Goal: Task Accomplishment & Management: Complete application form

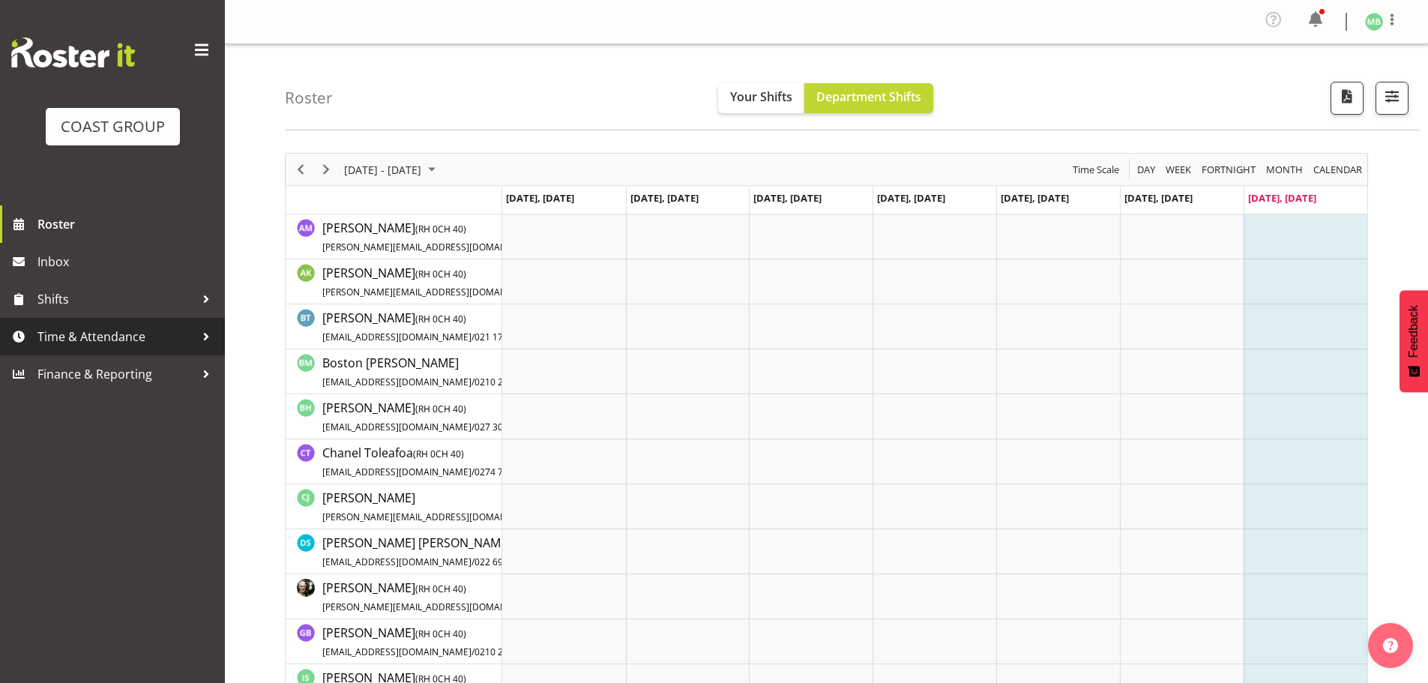
click at [106, 335] on span "Time & Attendance" at bounding box center [115, 336] width 157 height 22
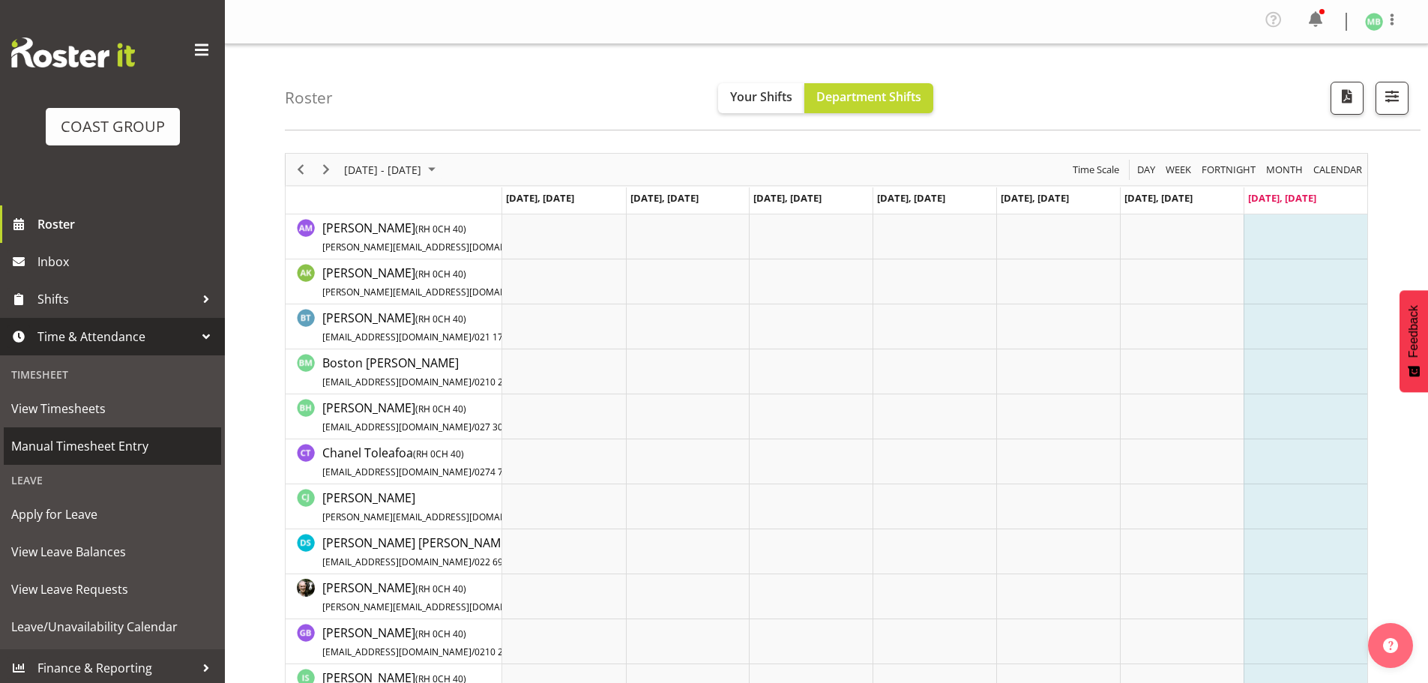
click at [94, 447] on span "Manual Timesheet Entry" at bounding box center [112, 446] width 202 height 22
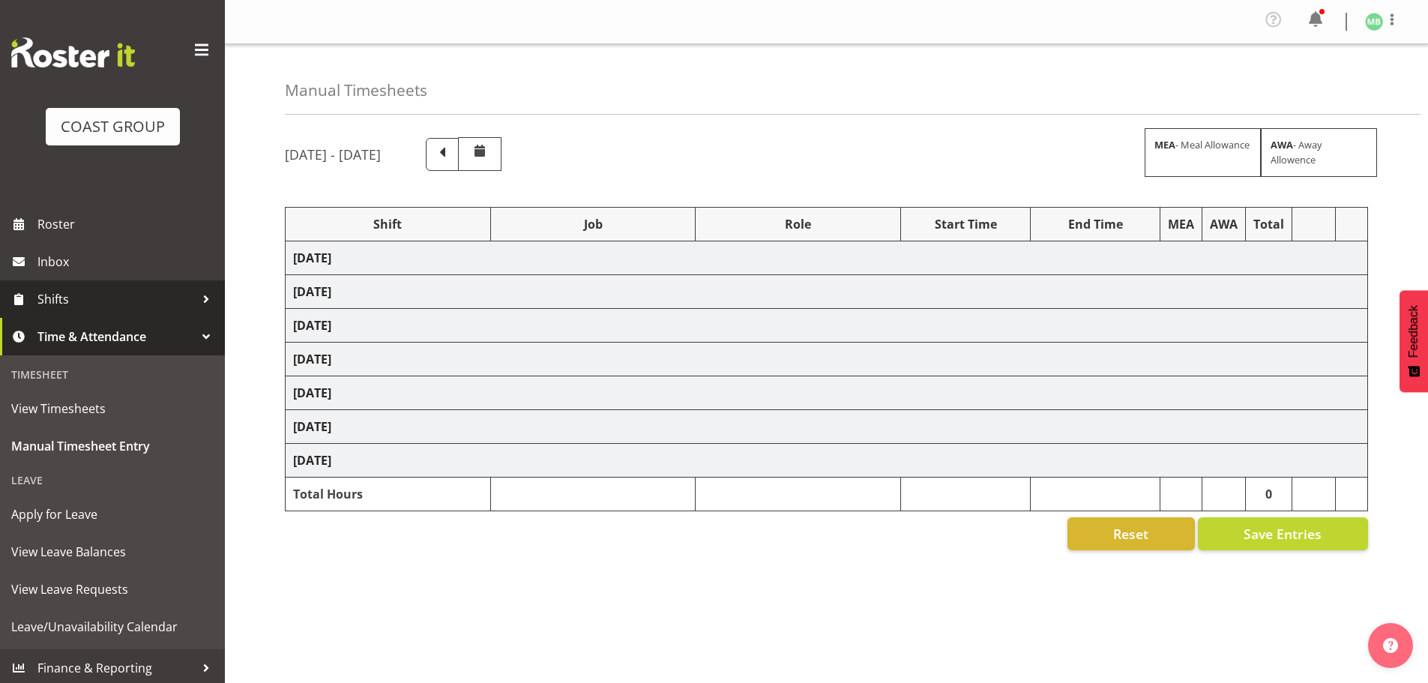
select select "16481"
select select "9464"
select select "16481"
select select "9464"
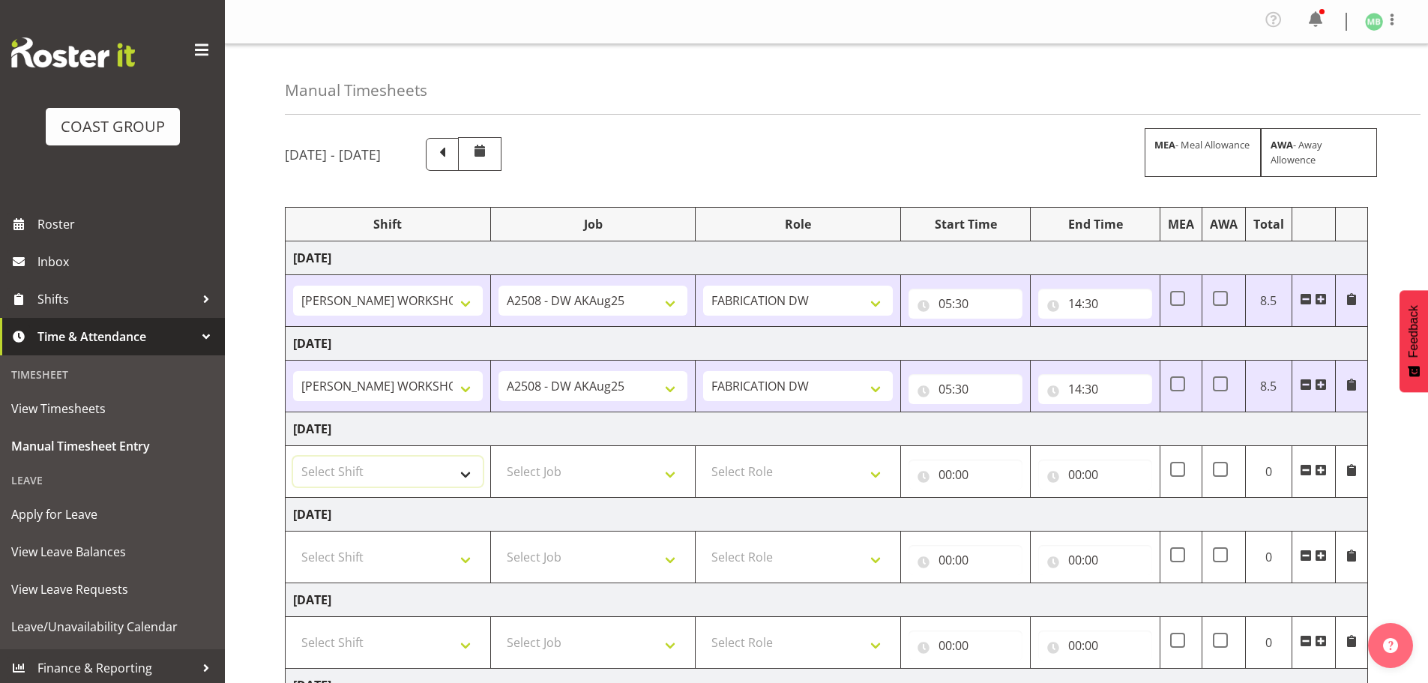
click at [371, 468] on select "Select Shift AKL SIGN ADMIN1 (LEAVE ALONE, DONT MAKE INACTIVE) DW ACCOUNT MANAG…" at bounding box center [388, 472] width 190 height 30
select select "16481"
click at [293, 457] on select "Select Shift AKL SIGN ADMIN1 (LEAVE ALONE, DONT MAKE INACTIVE) DW ACCOUNT MANAG…" at bounding box center [388, 472] width 190 height 30
click at [526, 473] on select "Select Job 1 Carlton Events 1 [PERSON_NAME][GEOGRAPHIC_DATA] 1 [PERSON_NAME][GE…" at bounding box center [594, 472] width 190 height 30
select select "9464"
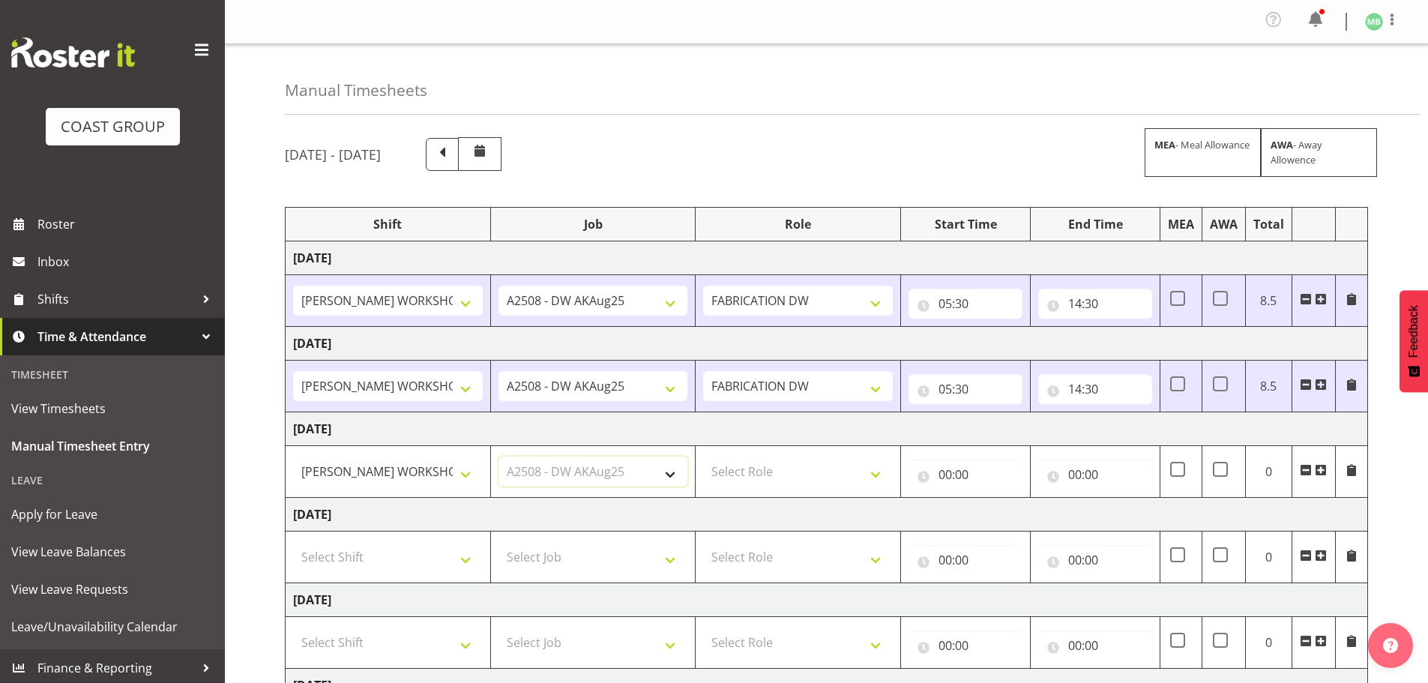
click at [499, 457] on select "Select Job 1 Carlton Events 1 [PERSON_NAME][GEOGRAPHIC_DATA] 1 [PERSON_NAME][GE…" at bounding box center [594, 472] width 190 height 30
click at [742, 469] on select "Select Role FABRICATION DW" at bounding box center [798, 472] width 190 height 30
select select "543"
click at [703, 457] on select "Select Role FABRICATION DW" at bounding box center [798, 472] width 190 height 30
click at [947, 472] on input "00:00" at bounding box center [966, 475] width 114 height 30
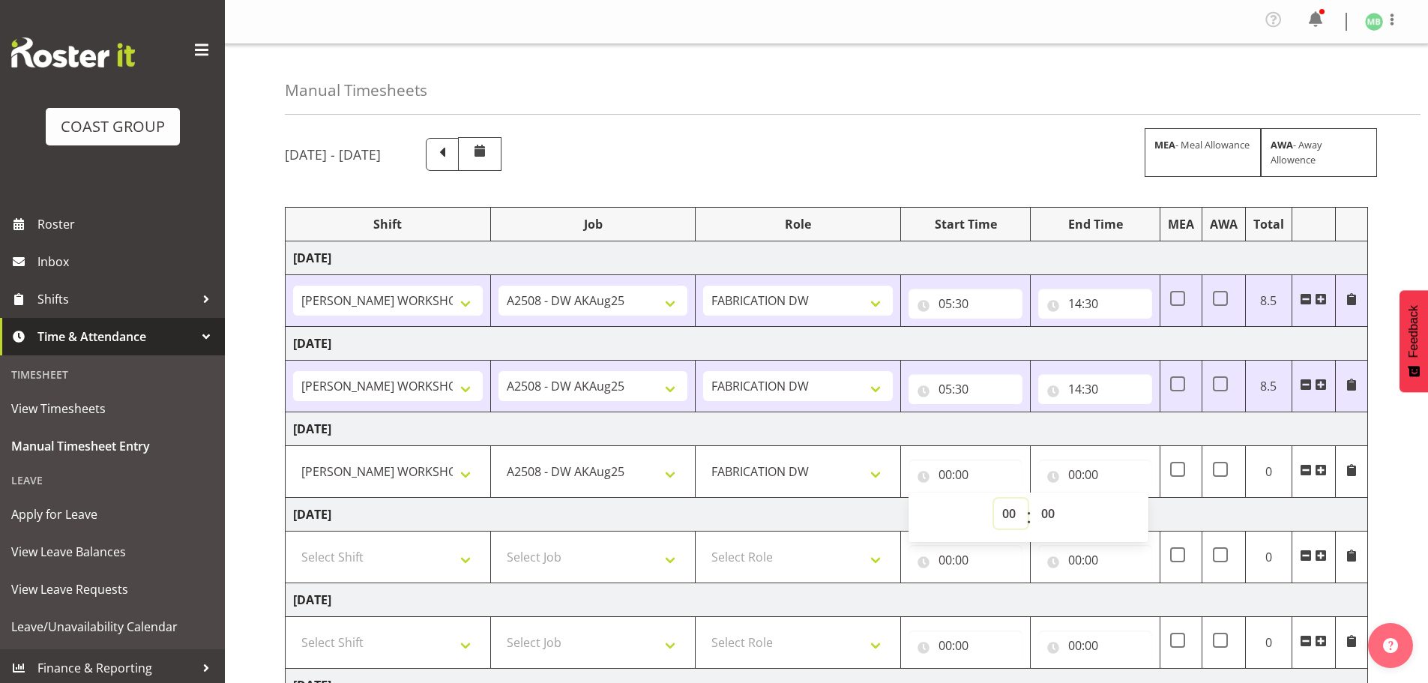
click at [1002, 517] on select "00 01 02 03 04 05 06 07 08 09 10 11 12 13 14 15 16 17 18 19 20 21 22 23" at bounding box center [1011, 514] width 34 height 30
select select "6"
click at [994, 499] on select "00 01 02 03 04 05 06 07 08 09 10 11 12 13 14 15 16 17 18 19 20 21 22 23" at bounding box center [1011, 514] width 34 height 30
type input "06:00"
click at [1054, 513] on select "00 01 02 03 04 05 06 07 08 09 10 11 12 13 14 15 16 17 18 19 20 21 22 23 24 25 2…" at bounding box center [1050, 514] width 34 height 30
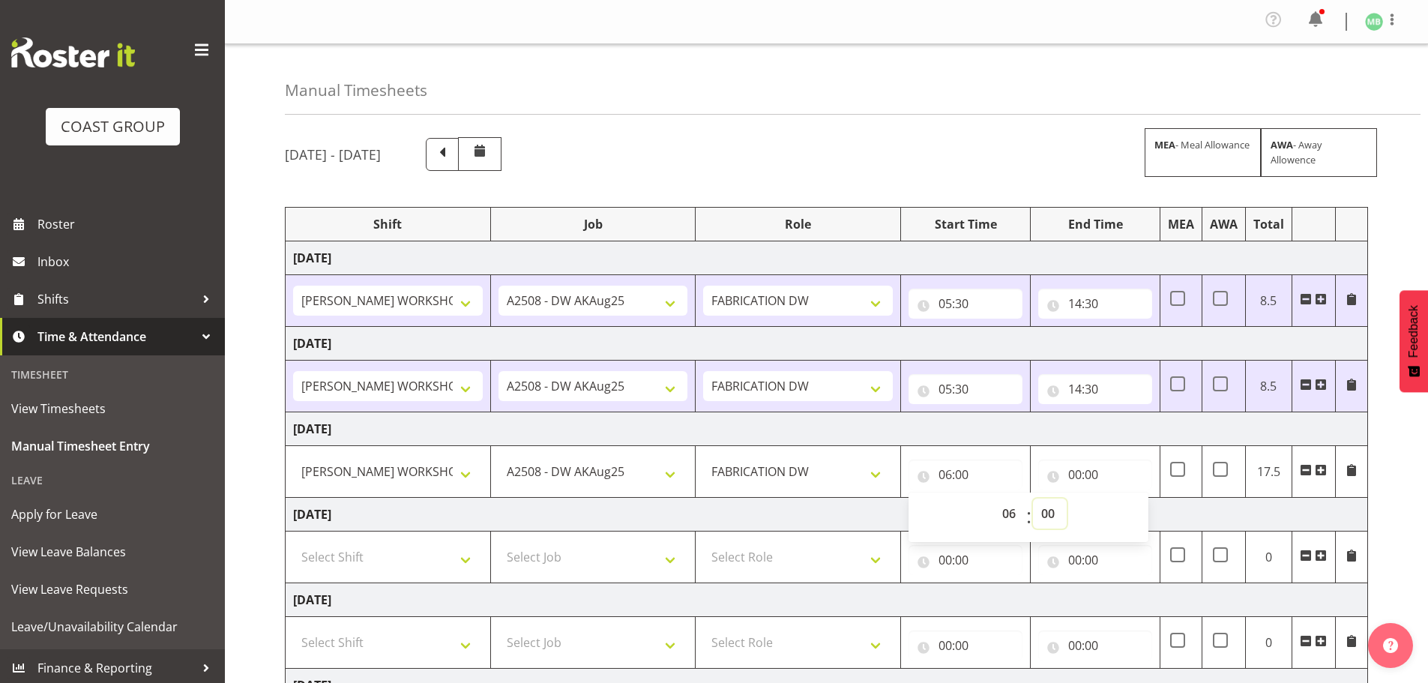
select select "30"
click at [1033, 499] on select "00 01 02 03 04 05 06 07 08 09 10 11 12 13 14 15 16 17 18 19 20 21 22 23 24 25 2…" at bounding box center [1050, 514] width 34 height 30
type input "06:30"
click at [1073, 475] on input "00:00" at bounding box center [1095, 475] width 114 height 30
click at [1131, 510] on select "00 01 02 03 04 05 06 07 08 09 10 11 12 13 14 15 16 17 18 19 20 21 22 23" at bounding box center [1141, 514] width 34 height 30
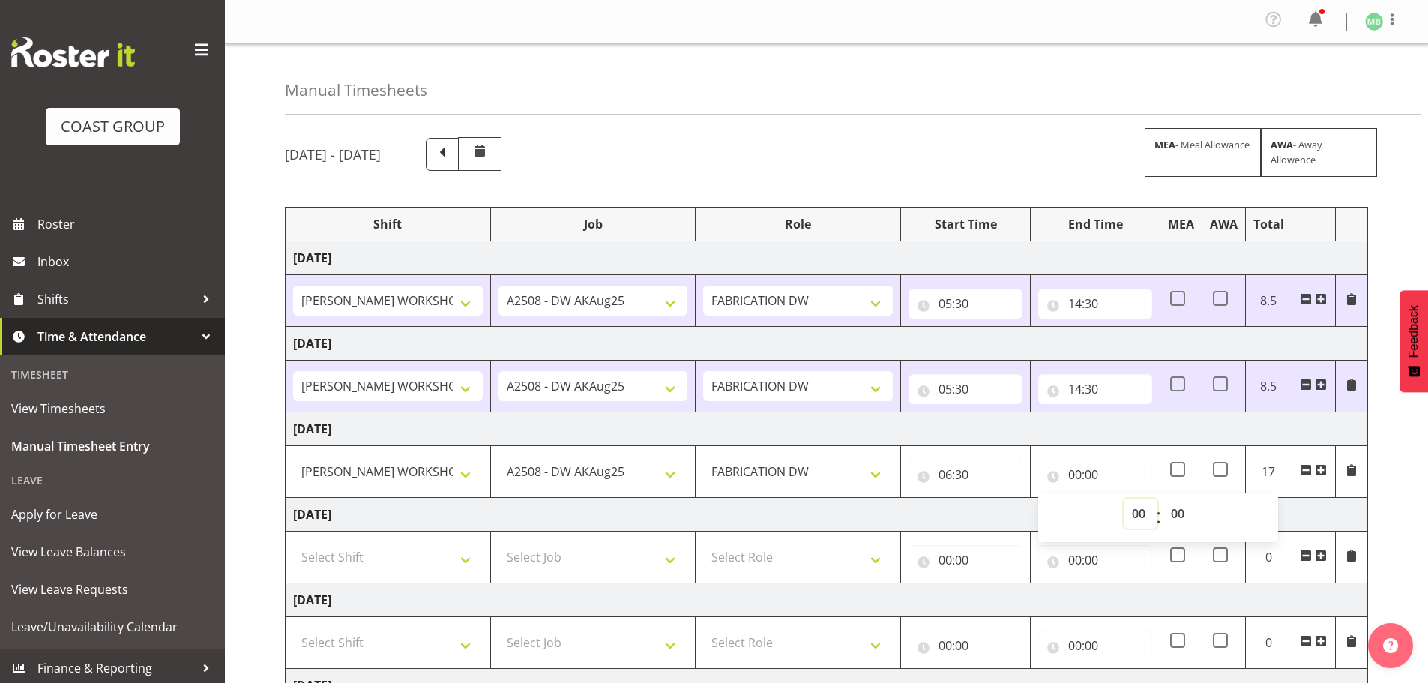
select select "14"
click at [1124, 499] on select "00 01 02 03 04 05 06 07 08 09 10 11 12 13 14 15 16 17 18 19 20 21 22 23" at bounding box center [1141, 514] width 34 height 30
type input "14:00"
click at [1179, 511] on select "00 01 02 03 04 05 06 07 08 09 10 11 12 13 14 15 16 17 18 19 20 21 22 23 24 25 2…" at bounding box center [1180, 514] width 34 height 30
select select "30"
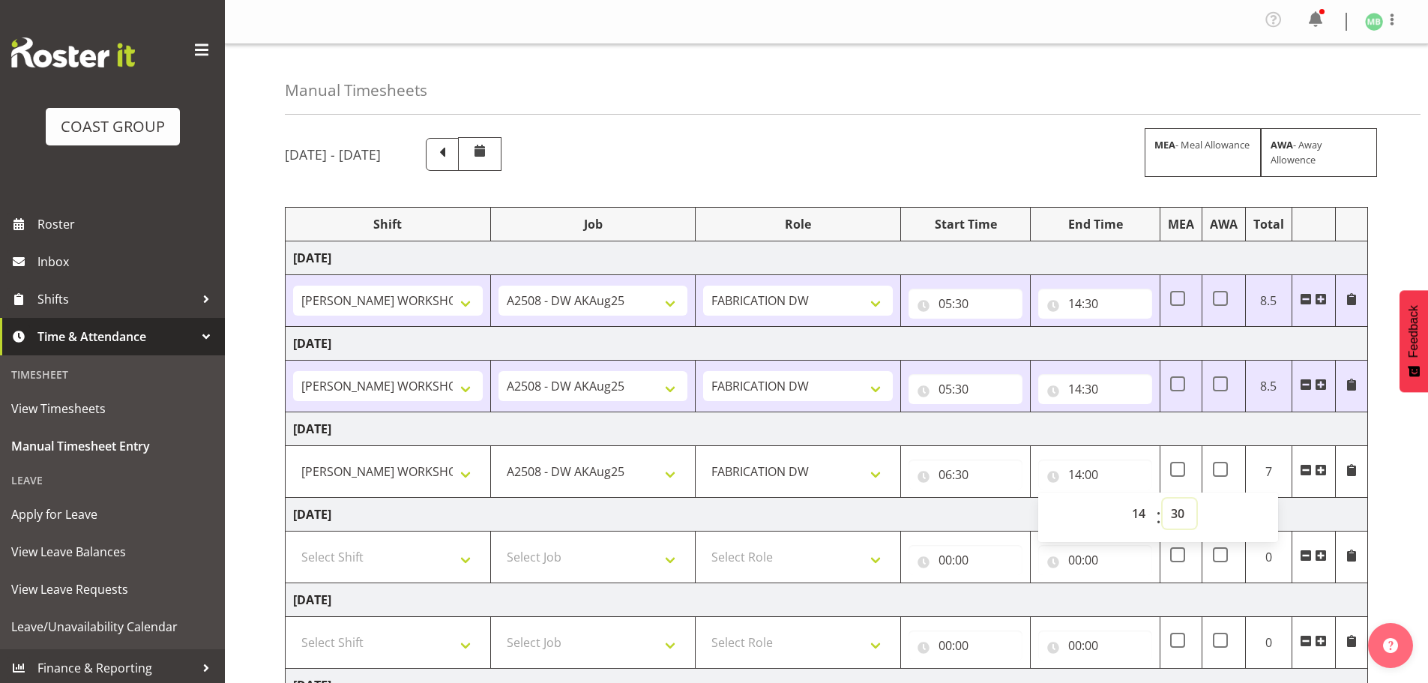
click at [1163, 499] on select "00 01 02 03 04 05 06 07 08 09 10 11 12 13 14 15 16 17 18 19 20 21 22 23 24 25 2…" at bounding box center [1180, 514] width 34 height 30
type input "14:30"
click at [1413, 480] on div "[DATE] - [DATE] MEA - Meal Allowance AWA - Away Allowence Shift Job Role Start …" at bounding box center [856, 525] width 1143 height 798
click at [425, 560] on select "Select Shift AKL SIGN ADMIN1 (LEAVE ALONE, DONT MAKE INACTIVE) DW ACCOUNT MANAG…" at bounding box center [388, 557] width 190 height 30
select select "16481"
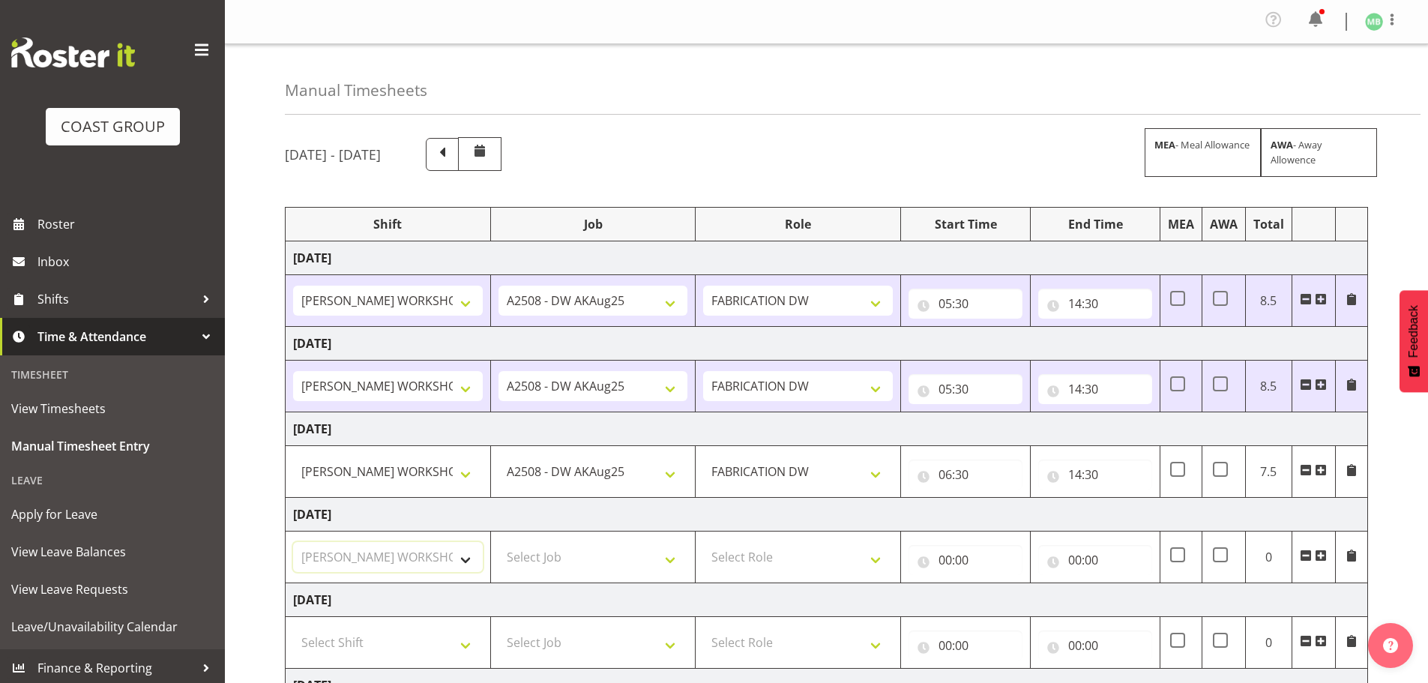
click at [293, 542] on select "Select Shift AKL SIGN ADMIN1 (LEAVE ALONE, DONT MAKE INACTIVE) DW ACCOUNT MANAG…" at bounding box center [388, 557] width 190 height 30
click at [535, 552] on select "Select Job 1 Carlton Events 1 [PERSON_NAME][GEOGRAPHIC_DATA] 1 [PERSON_NAME][GE…" at bounding box center [594, 557] width 190 height 30
select select "9464"
click at [499, 542] on select "Select Job 1 Carlton Events 1 [PERSON_NAME][GEOGRAPHIC_DATA] 1 [PERSON_NAME][GE…" at bounding box center [594, 557] width 190 height 30
click at [748, 556] on select "Select Role FABRICATION DW" at bounding box center [798, 557] width 190 height 30
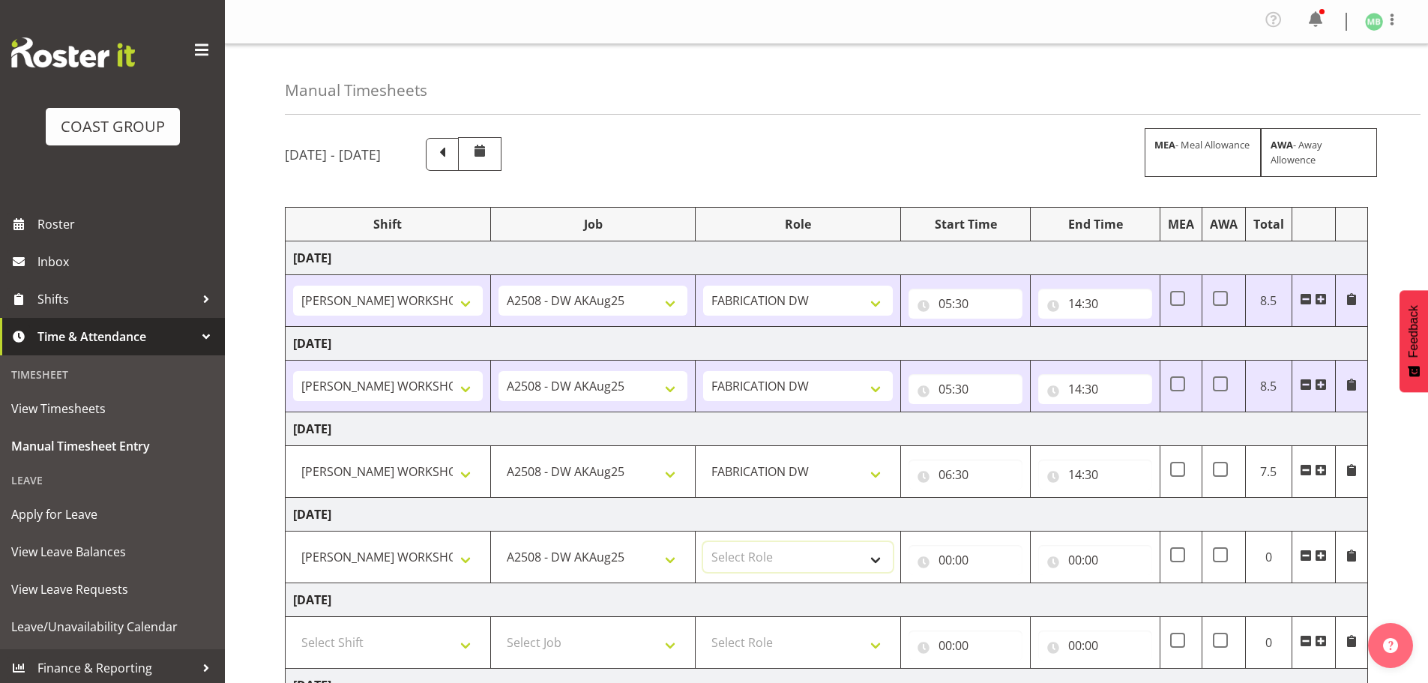
select select "543"
click at [703, 542] on select "Select Role FABRICATION DW" at bounding box center [798, 557] width 190 height 30
click at [942, 556] on input "00:00" at bounding box center [966, 560] width 114 height 30
click at [1003, 593] on select "00 01 02 03 04 05 06 07 08 09 10 11 12 13 14 15 16 17 18 19 20 21 22 23" at bounding box center [1011, 599] width 34 height 30
select select "6"
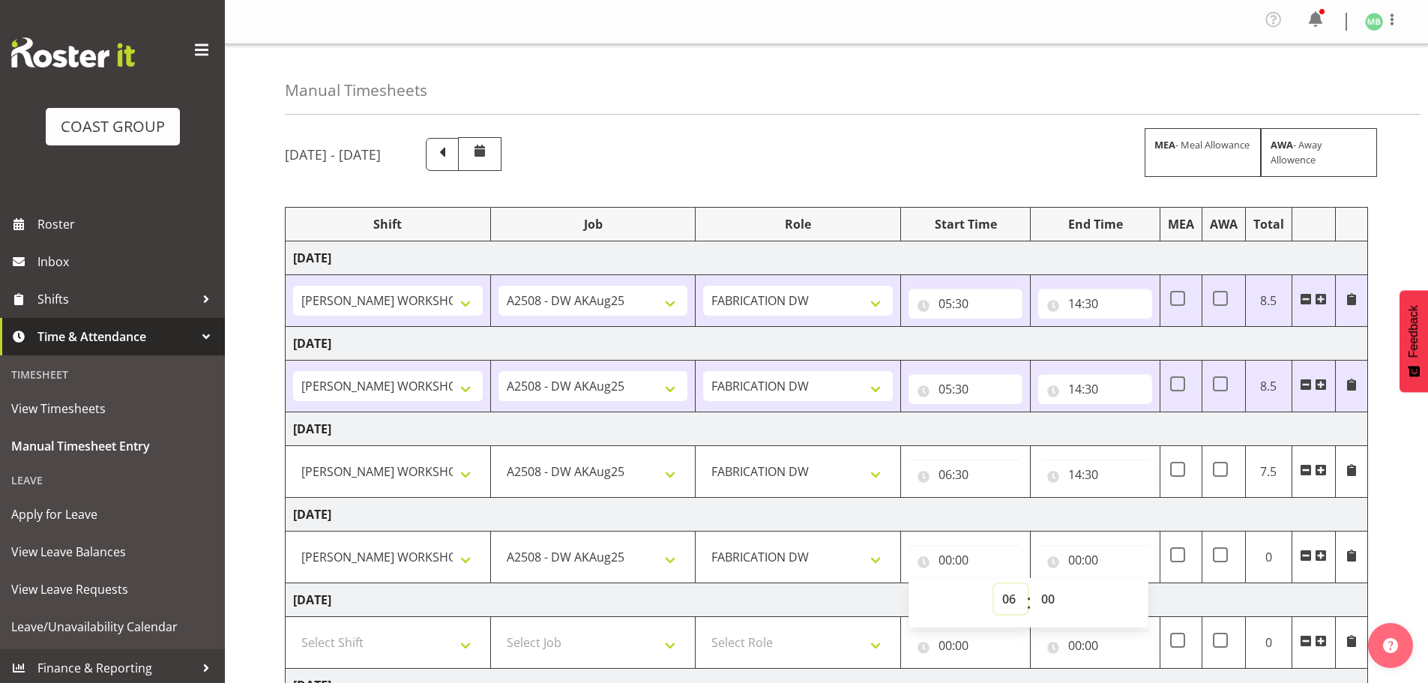
click at [994, 584] on select "00 01 02 03 04 05 06 07 08 09 10 11 12 13 14 15 16 17 18 19 20 21 22 23" at bounding box center [1011, 599] width 34 height 30
type input "06:00"
drag, startPoint x: 1048, startPoint y: 598, endPoint x: 1050, endPoint y: 589, distance: 9.3
click at [1049, 598] on select "00 01 02 03 04 05 06 07 08 09 10 11 12 13 14 15 16 17 18 19 20 21 22 23 24 25 2…" at bounding box center [1050, 599] width 34 height 30
select select "30"
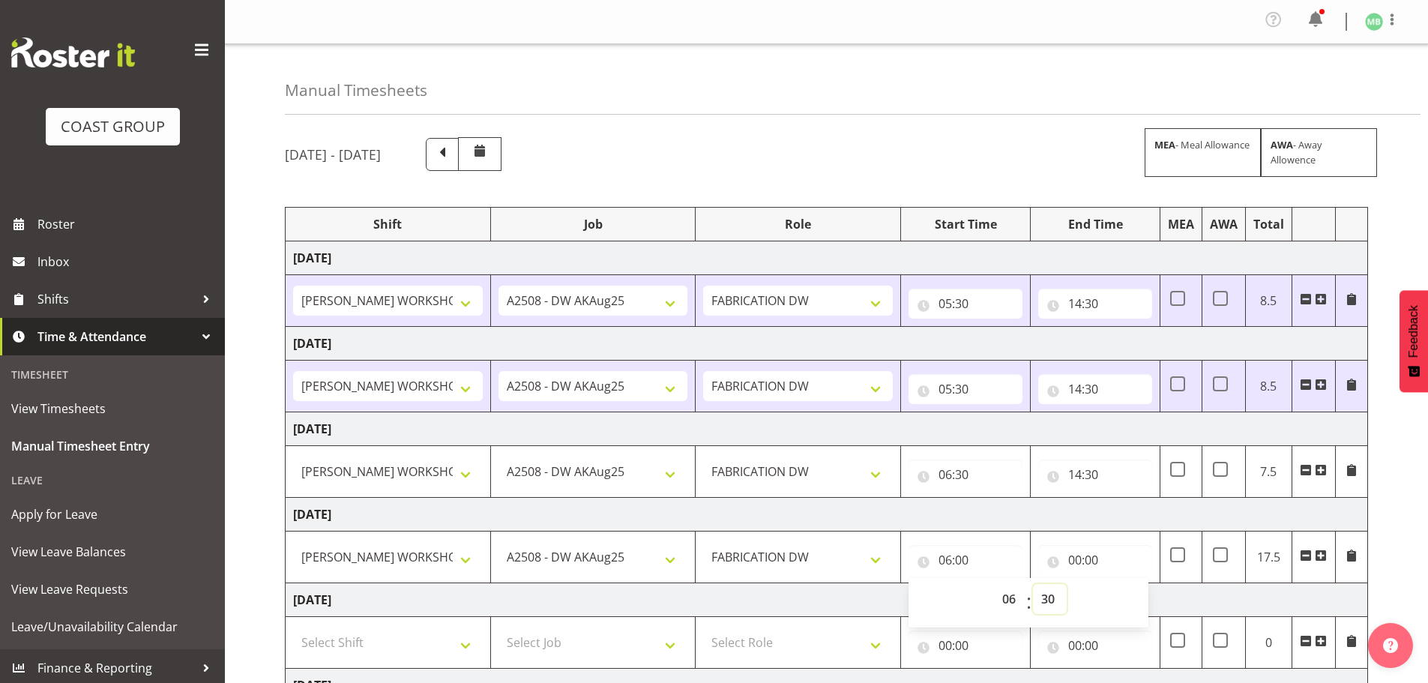
click at [1033, 584] on select "00 01 02 03 04 05 06 07 08 09 10 11 12 13 14 15 16 17 18 19 20 21 22 23 24 25 2…" at bounding box center [1050, 599] width 34 height 30
type input "06:30"
click at [1074, 558] on input "00:00" at bounding box center [1095, 560] width 114 height 30
click at [1143, 598] on select "00 01 02 03 04 05 06 07 08 09 10 11 12 13 14 15 16 17 18 19 20 21 22 23" at bounding box center [1141, 599] width 34 height 30
select select "14"
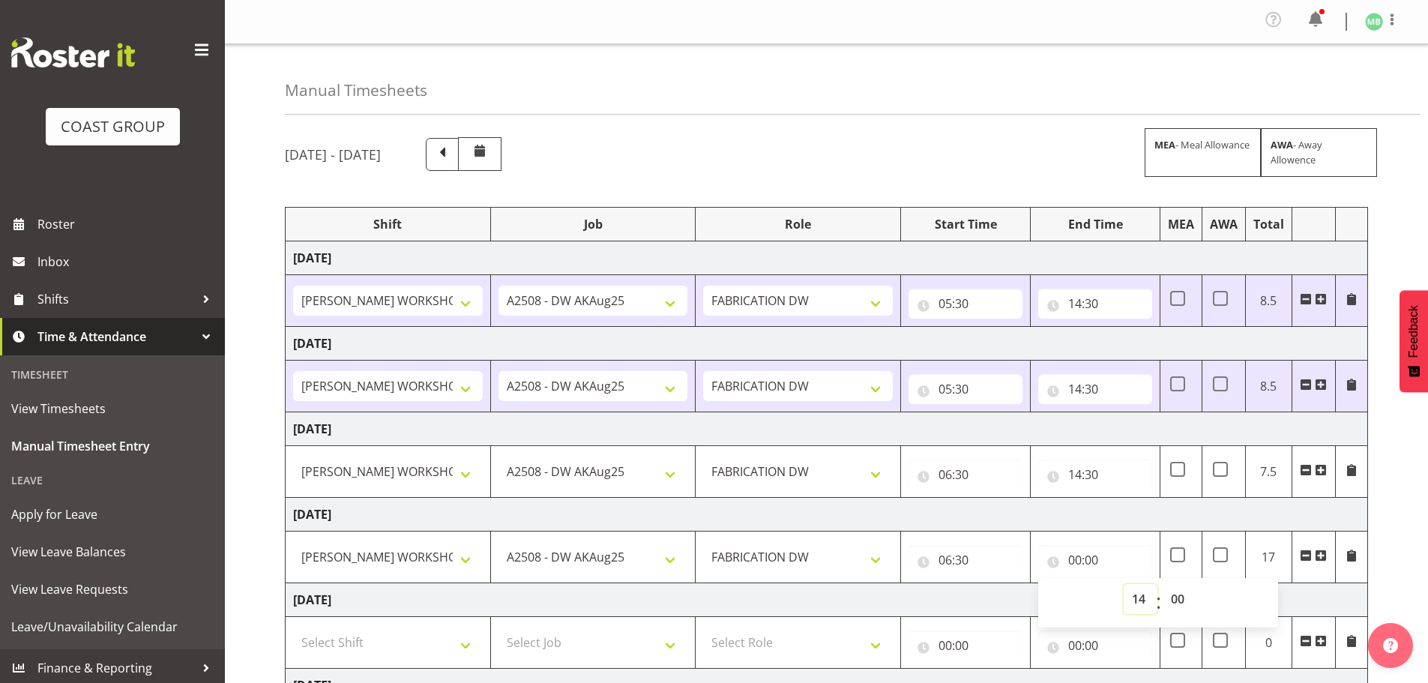
click at [1124, 584] on select "00 01 02 03 04 05 06 07 08 09 10 11 12 13 14 15 16 17 18 19 20 21 22 23" at bounding box center [1141, 599] width 34 height 30
type input "14:00"
click at [1181, 593] on select "00 01 02 03 04 05 06 07 08 09 10 11 12 13 14 15 16 17 18 19 20 21 22 23 24 25 2…" at bounding box center [1180, 599] width 34 height 30
select select "30"
click at [1163, 584] on select "00 01 02 03 04 05 06 07 08 09 10 11 12 13 14 15 16 17 18 19 20 21 22 23 24 25 2…" at bounding box center [1180, 599] width 34 height 30
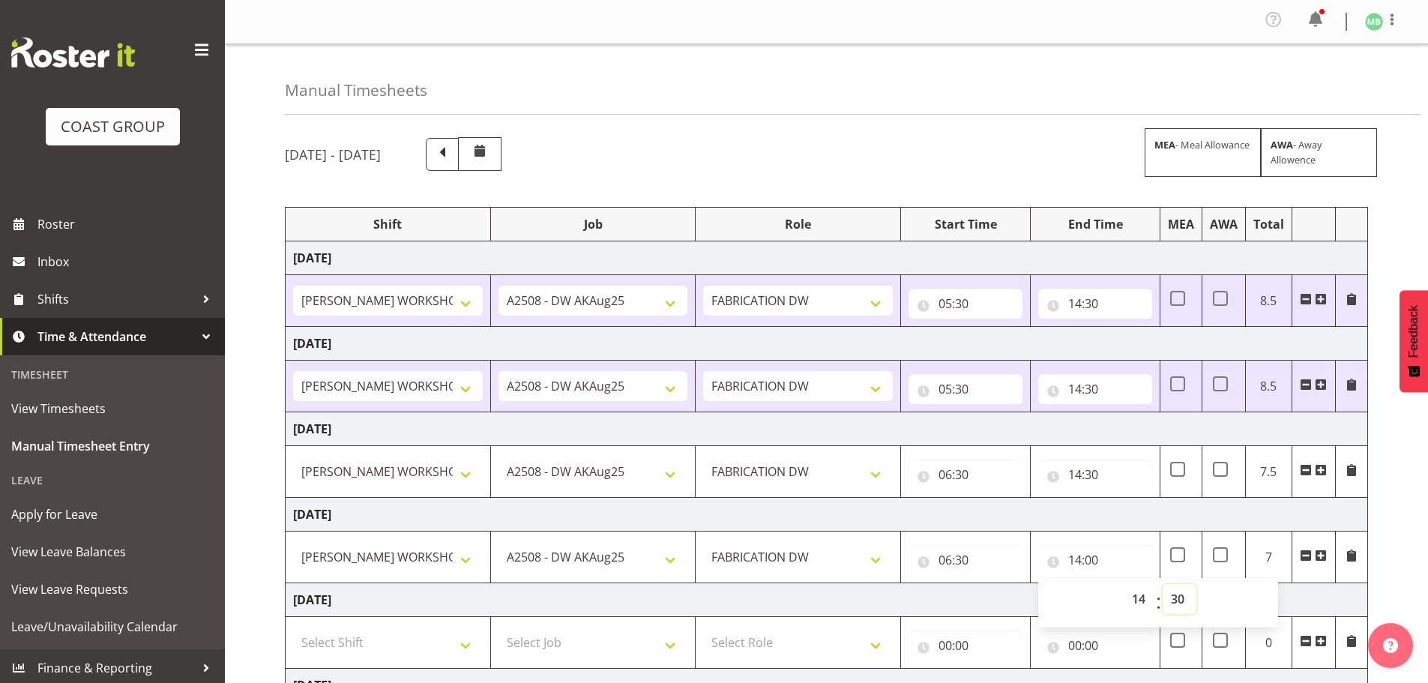
type input "14:30"
click at [1425, 554] on div "[DATE] - [DATE] MEA - Meal Allowance AWA - Away Allowence Shift Job Role Start …" at bounding box center [856, 525] width 1143 height 798
click at [961, 473] on input "06:30" at bounding box center [966, 475] width 114 height 30
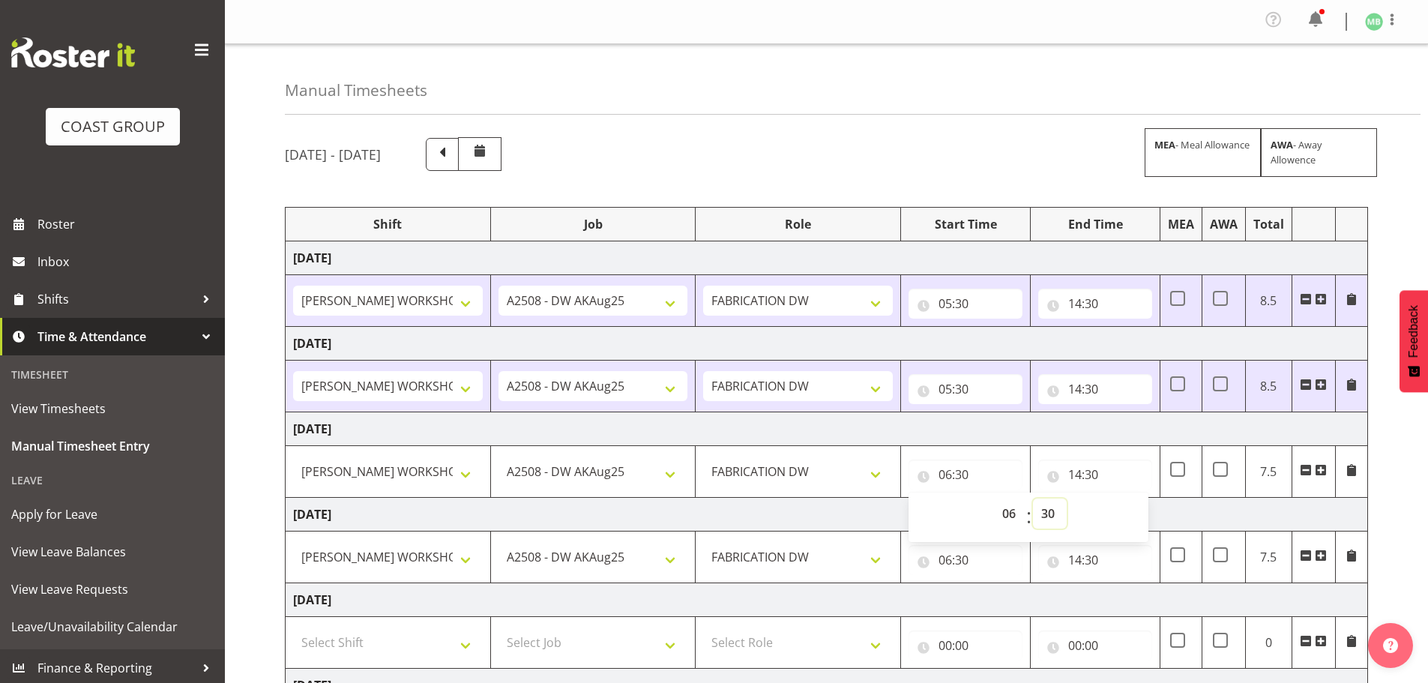
click at [1047, 513] on select "00 01 02 03 04 05 06 07 08 09 10 11 12 13 14 15 16 17 18 19 20 21 22 23 24 25 2…" at bounding box center [1050, 514] width 34 height 30
select select "0"
click at [1033, 499] on select "00 01 02 03 04 05 06 07 08 09 10 11 12 13 14 15 16 17 18 19 20 21 22 23 24 25 2…" at bounding box center [1050, 514] width 34 height 30
type input "06:00"
click at [1410, 478] on div "[DATE] - [DATE] MEA - Meal Allowance AWA - Away Allowence Shift Job Role Start …" at bounding box center [856, 525] width 1143 height 798
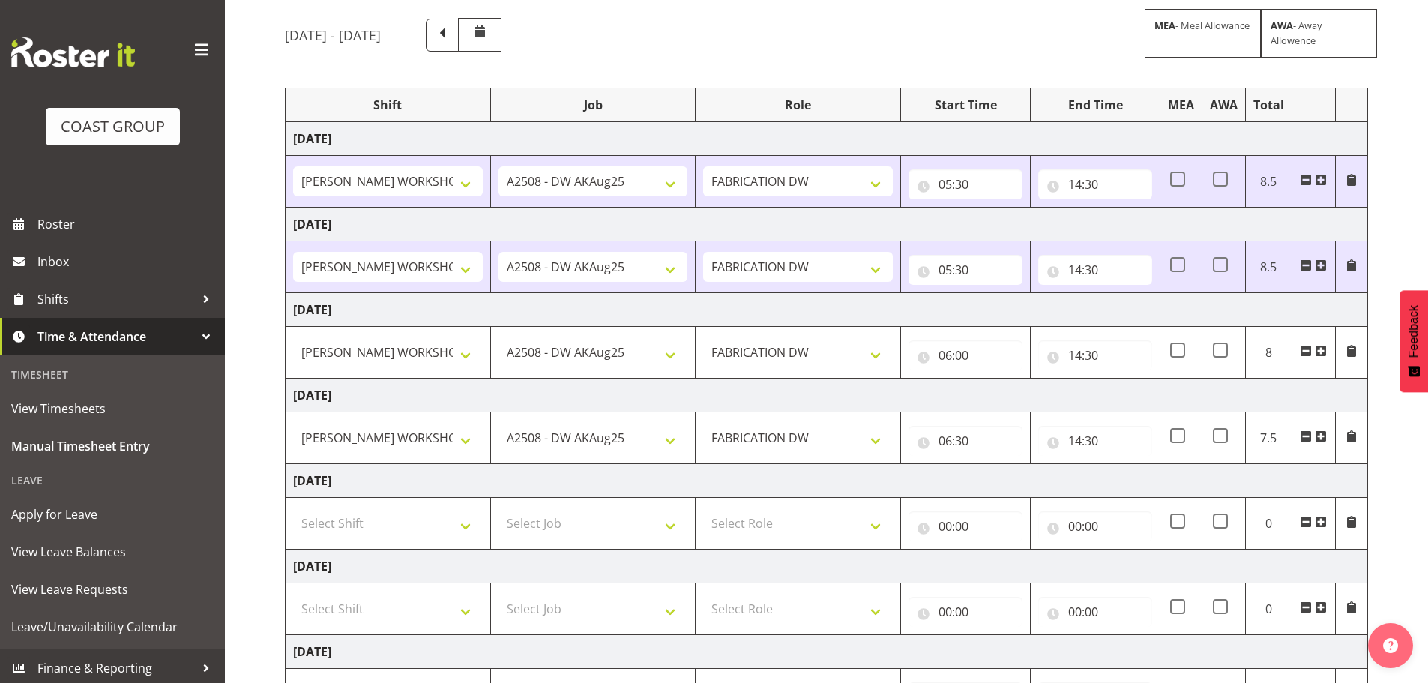
scroll to position [225, 0]
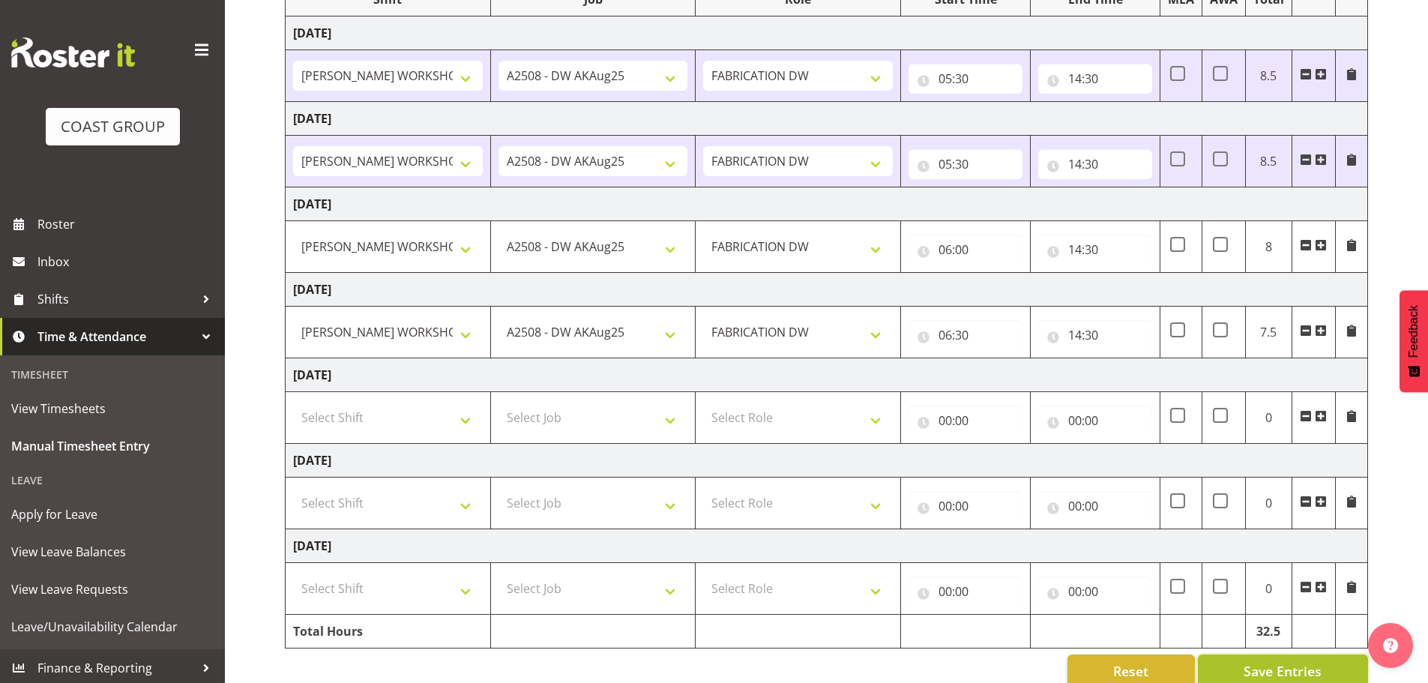
click at [1296, 671] on span "Save Entries" at bounding box center [1283, 670] width 78 height 19
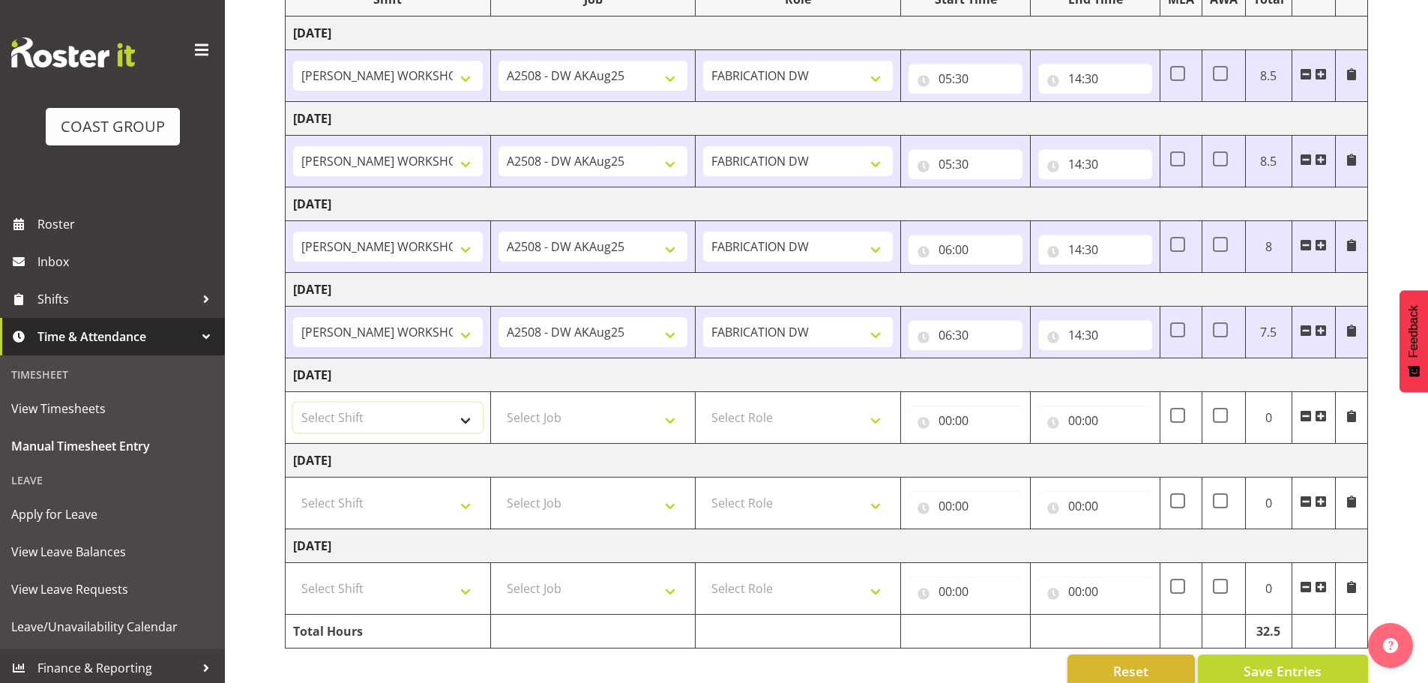
click at [373, 421] on select "Select Shift AKL SIGN ADMIN1 (LEAVE ALONE, DONT MAKE INACTIVE) DW ACCOUNT MANAG…" at bounding box center [388, 418] width 190 height 30
select select "16481"
click at [293, 403] on select "Select Shift AKL SIGN ADMIN1 (LEAVE ALONE, DONT MAKE INACTIVE) DW ACCOUNT MANAG…" at bounding box center [388, 418] width 190 height 30
click at [536, 408] on select "Select Job 1 Carlton Events 1 [PERSON_NAME][GEOGRAPHIC_DATA] 1 [PERSON_NAME][GE…" at bounding box center [594, 418] width 190 height 30
select select "9464"
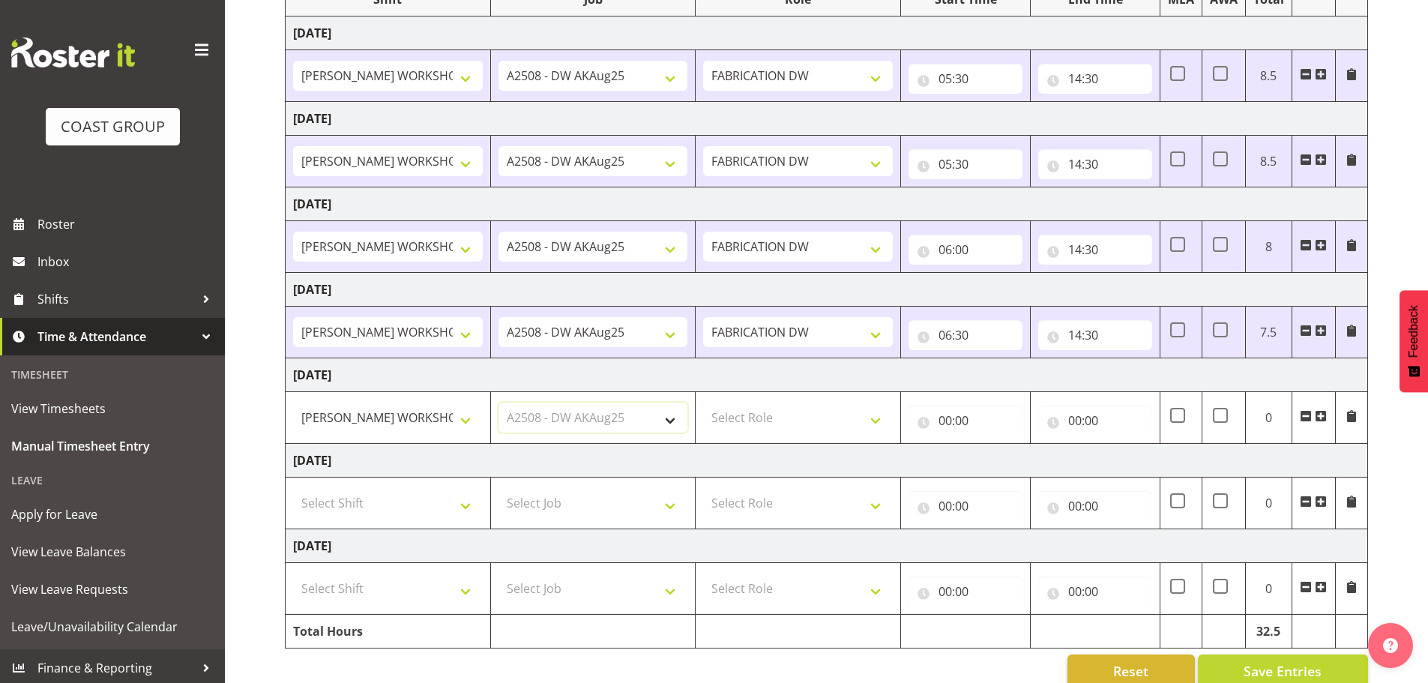
click at [499, 403] on select "Select Job 1 Carlton Events 1 [PERSON_NAME][GEOGRAPHIC_DATA] 1 [PERSON_NAME][GE…" at bounding box center [594, 418] width 190 height 30
click at [746, 411] on select "Select Role FABRICATION DW" at bounding box center [798, 418] width 190 height 30
select select "543"
click at [703, 403] on select "Select Role FABRICATION DW" at bounding box center [798, 418] width 190 height 30
click at [942, 417] on input "00:00" at bounding box center [966, 421] width 114 height 30
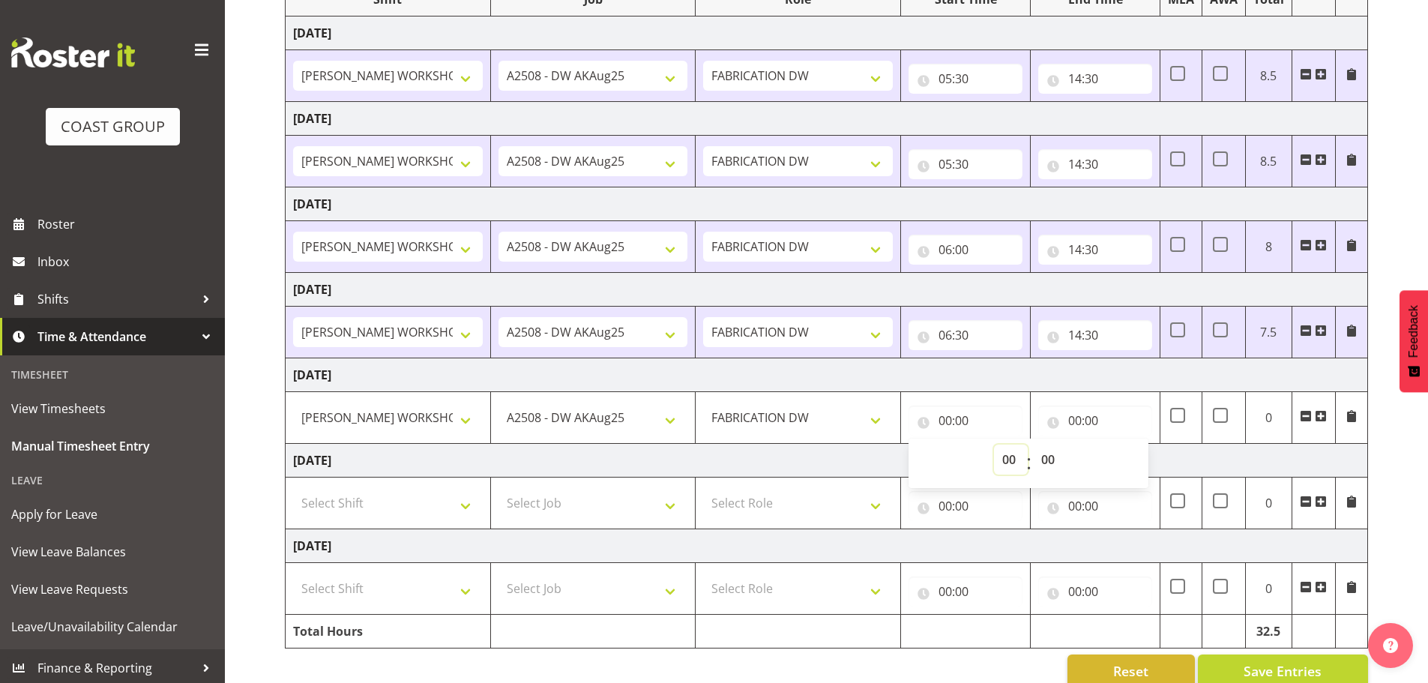
click at [1014, 462] on select "00 01 02 03 04 05 06 07 08 09 10 11 12 13 14 15 16 17 18 19 20 21 22 23" at bounding box center [1011, 460] width 34 height 30
select select "6"
click at [994, 445] on select "00 01 02 03 04 05 06 07 08 09 10 11 12 13 14 15 16 17 18 19 20 21 22 23" at bounding box center [1011, 460] width 34 height 30
type input "06:00"
click at [1075, 419] on input "00:00" at bounding box center [1095, 421] width 114 height 30
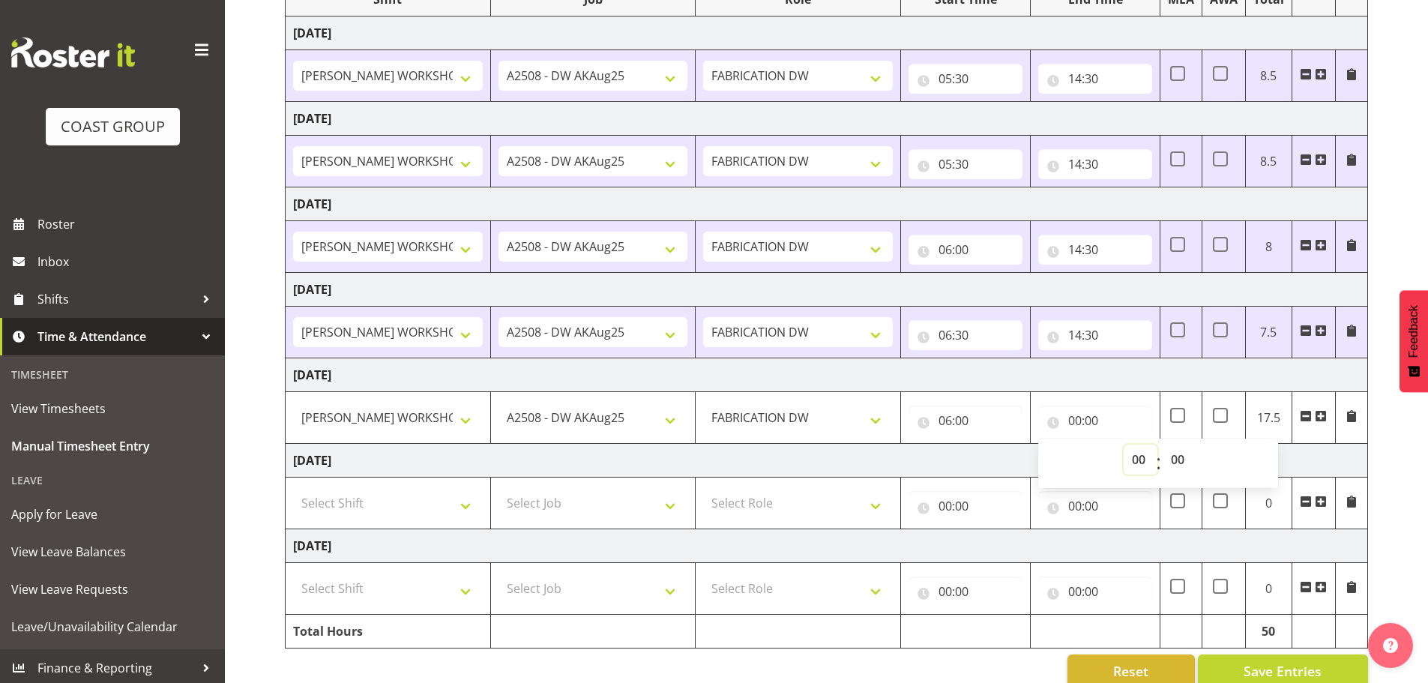
click at [1136, 455] on select "00 01 02 03 04 05 06 07 08 09 10 11 12 13 14 15 16 17 18 19 20 21 22 23" at bounding box center [1141, 460] width 34 height 30
select select "14"
click at [1124, 445] on select "00 01 02 03 04 05 06 07 08 09 10 11 12 13 14 15 16 17 18 19 20 21 22 23" at bounding box center [1141, 460] width 34 height 30
type input "14:00"
drag, startPoint x: 1179, startPoint y: 457, endPoint x: 1178, endPoint y: 447, distance: 10.6
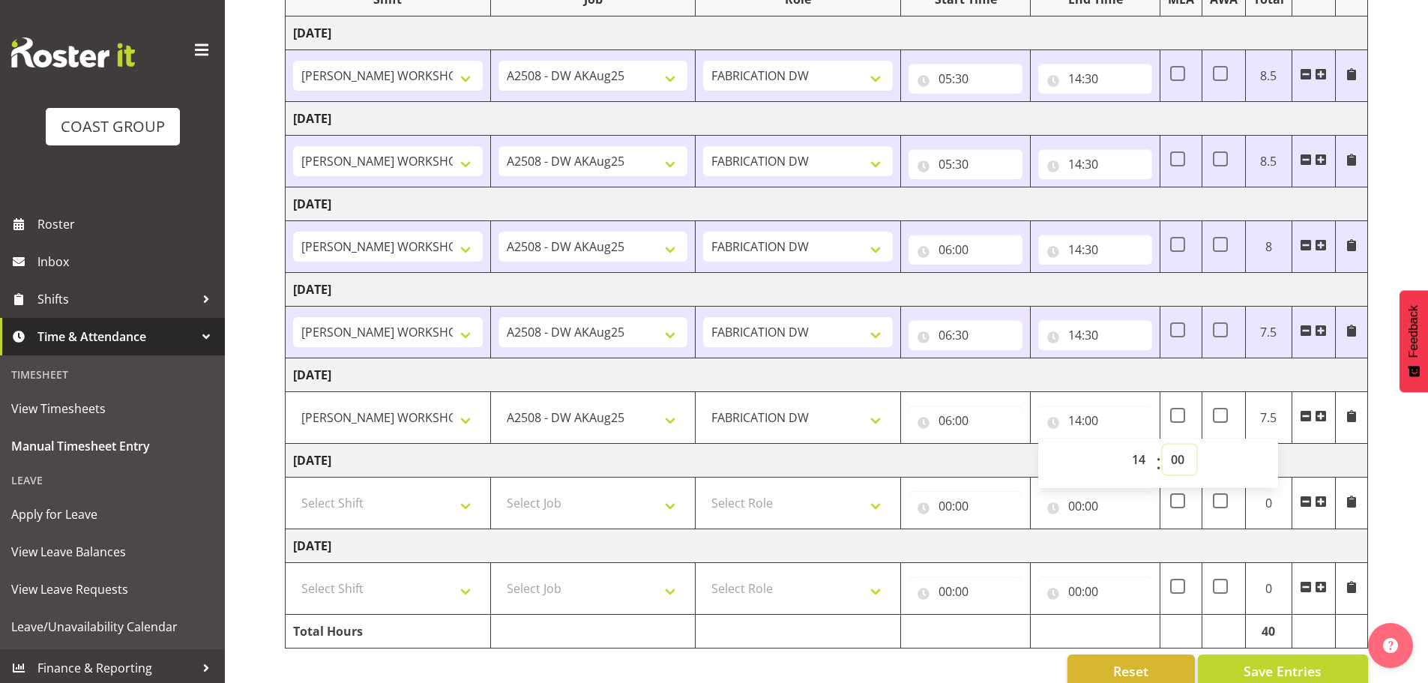
click at [1179, 456] on select "00 01 02 03 04 05 06 07 08 09 10 11 12 13 14 15 16 17 18 19 20 21 22 23 24 25 2…" at bounding box center [1180, 460] width 34 height 30
select select "30"
click at [1163, 445] on select "00 01 02 03 04 05 06 07 08 09 10 11 12 13 14 15 16 17 18 19 20 21 22 23 24 25 2…" at bounding box center [1180, 460] width 34 height 30
type input "14:30"
click at [1401, 462] on div "[DATE] - [DATE] MEA - Meal Allowance AWA - Away Allowence Shift Job Role Start …" at bounding box center [856, 300] width 1143 height 798
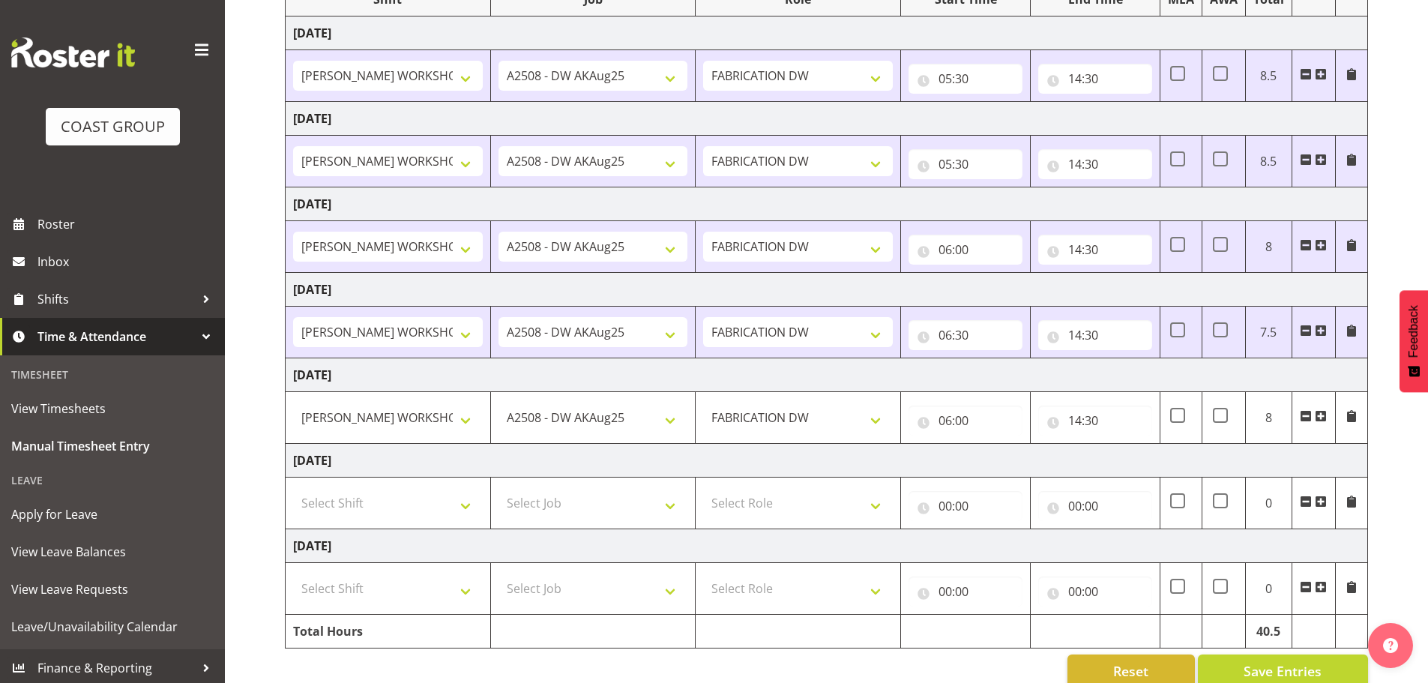
scroll to position [252, 0]
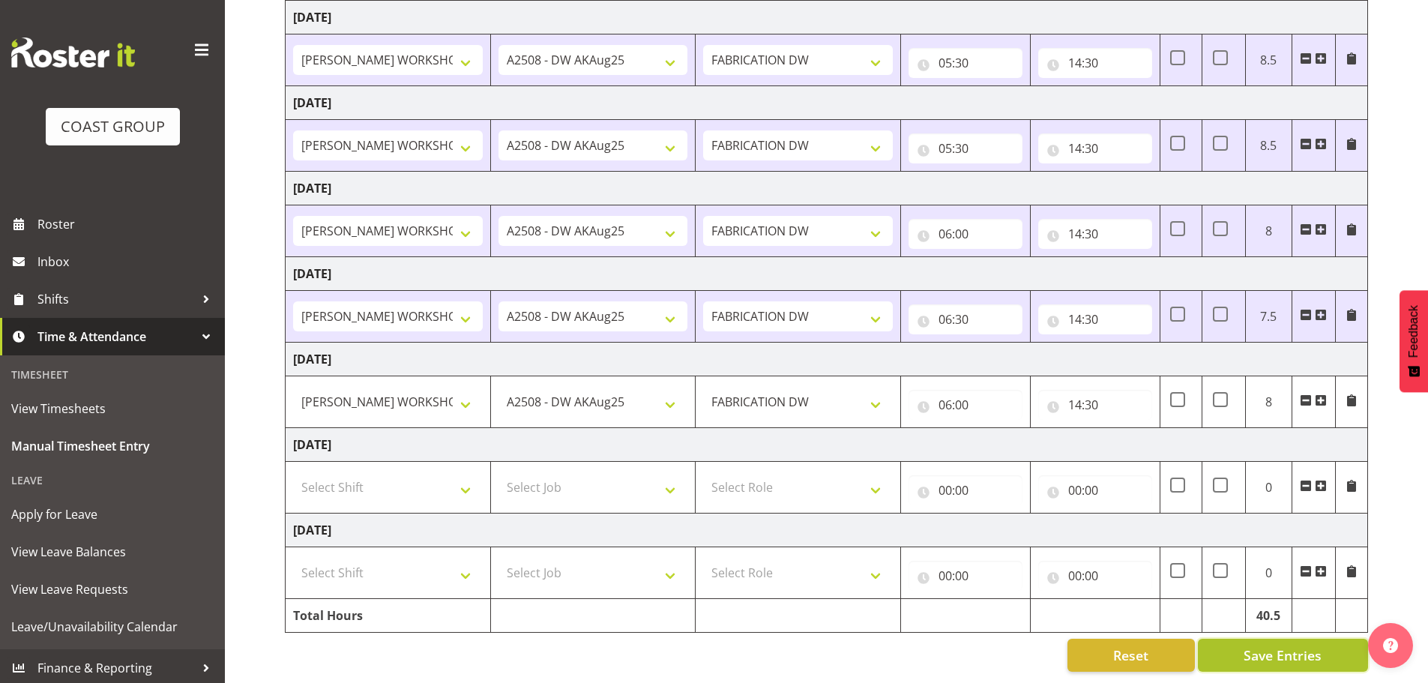
click at [1306, 646] on span "Save Entries" at bounding box center [1283, 655] width 78 height 19
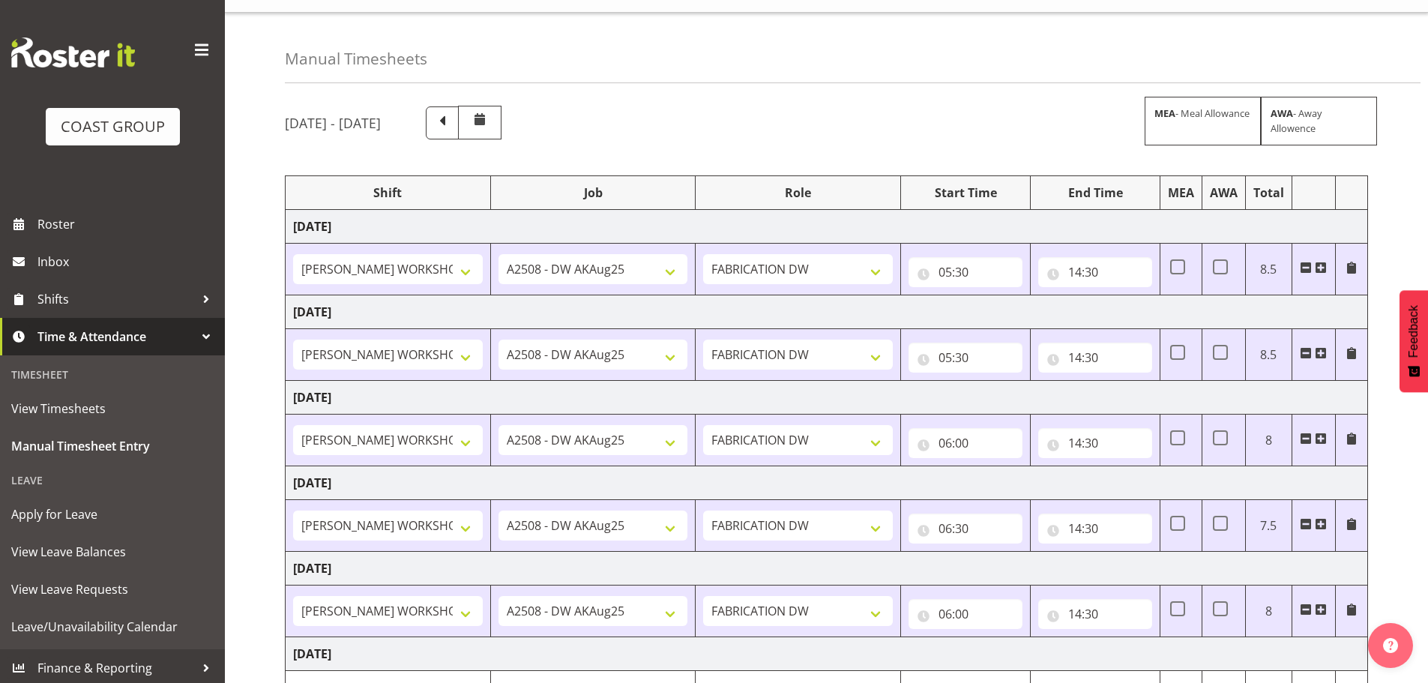
scroll to position [27, 0]
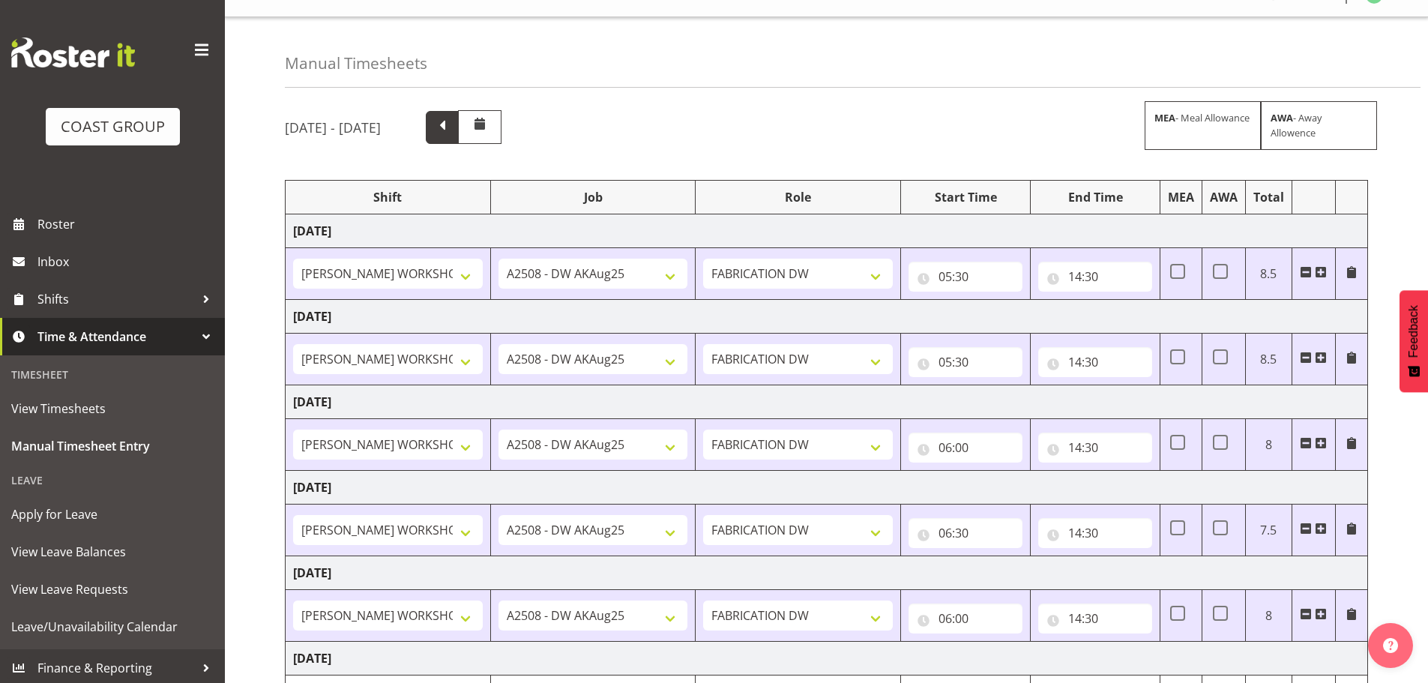
click at [452, 130] on span at bounding box center [442, 125] width 19 height 19
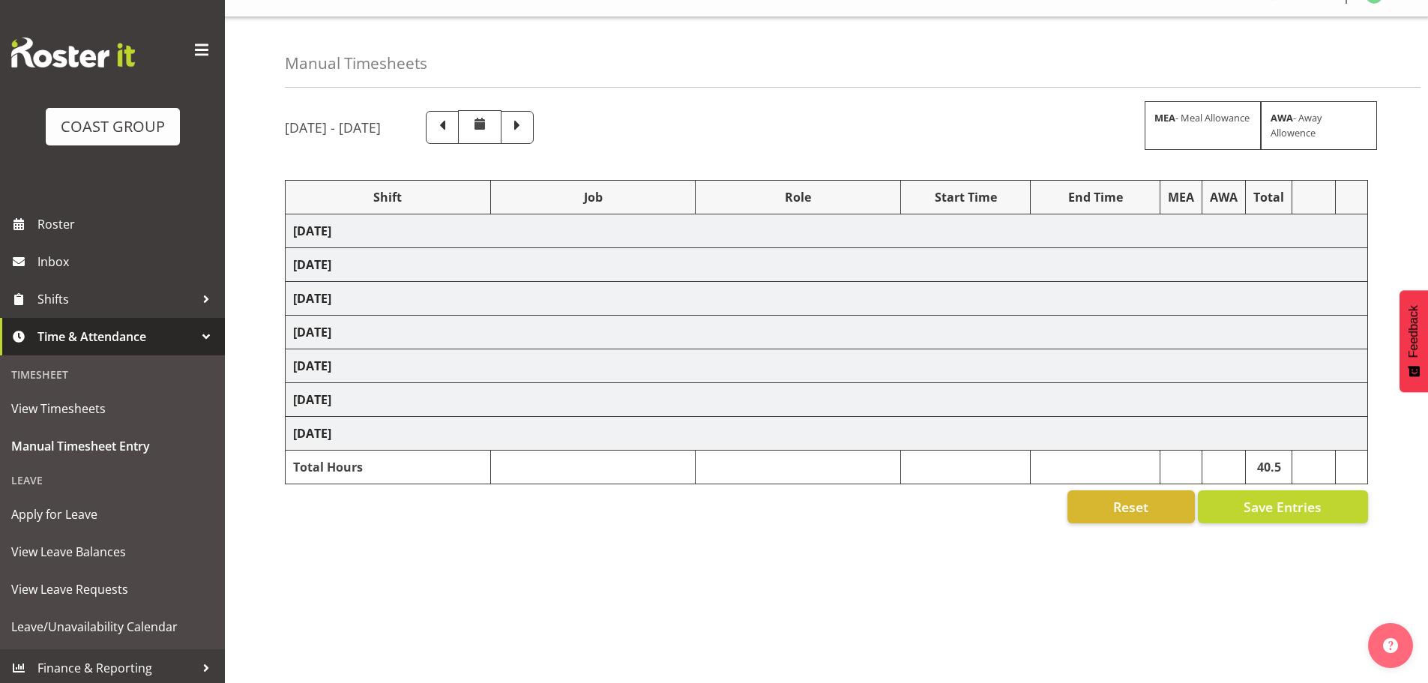
select select "16481"
select select "9464"
select select "16481"
select select "9464"
select select "16481"
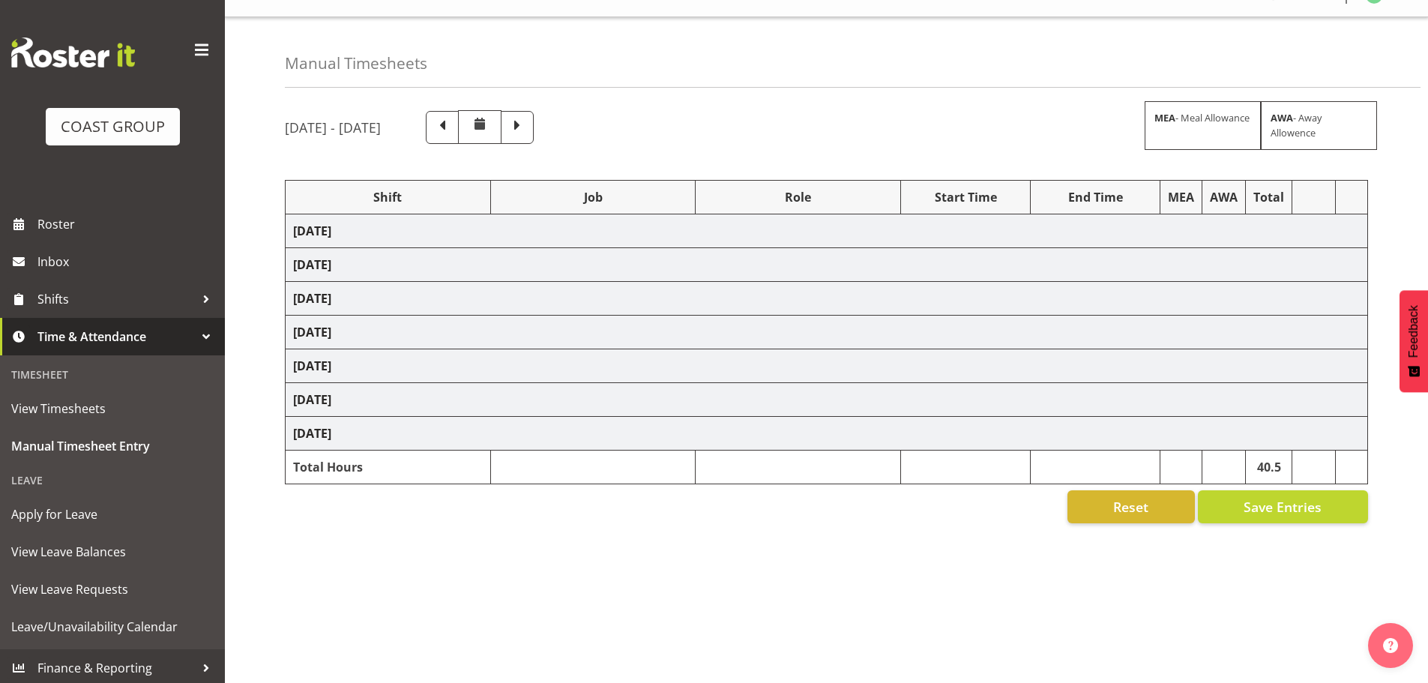
select select "9464"
select select "16481"
select select "9464"
select select "16481"
select select "9464"
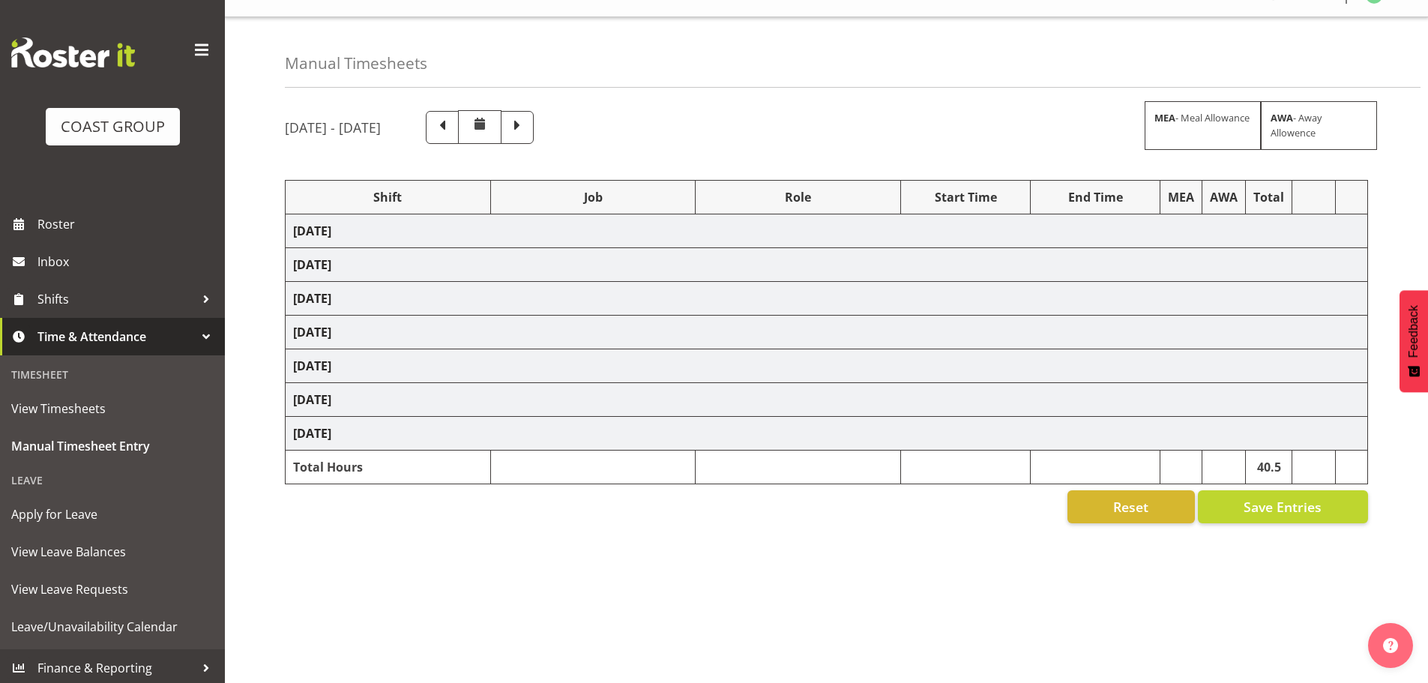
select select "16481"
select select "9464"
select select "16481"
select select "9464"
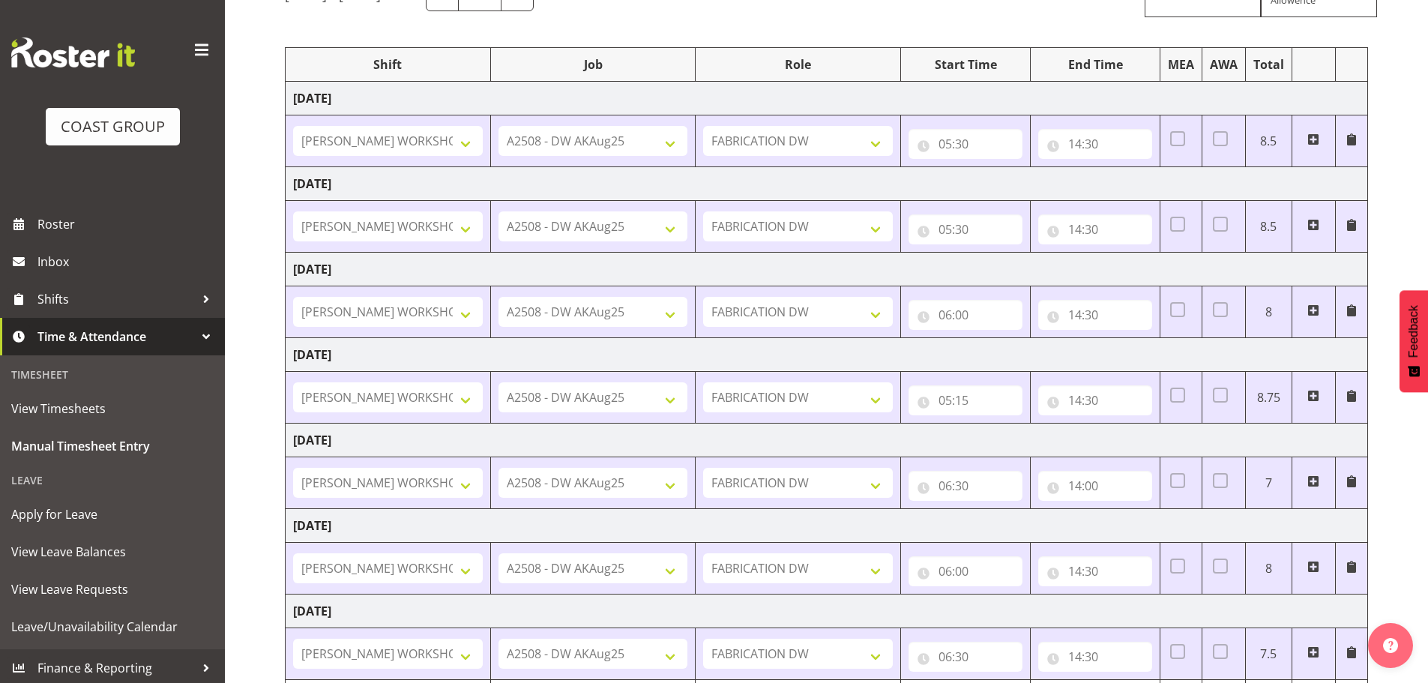
scroll to position [0, 0]
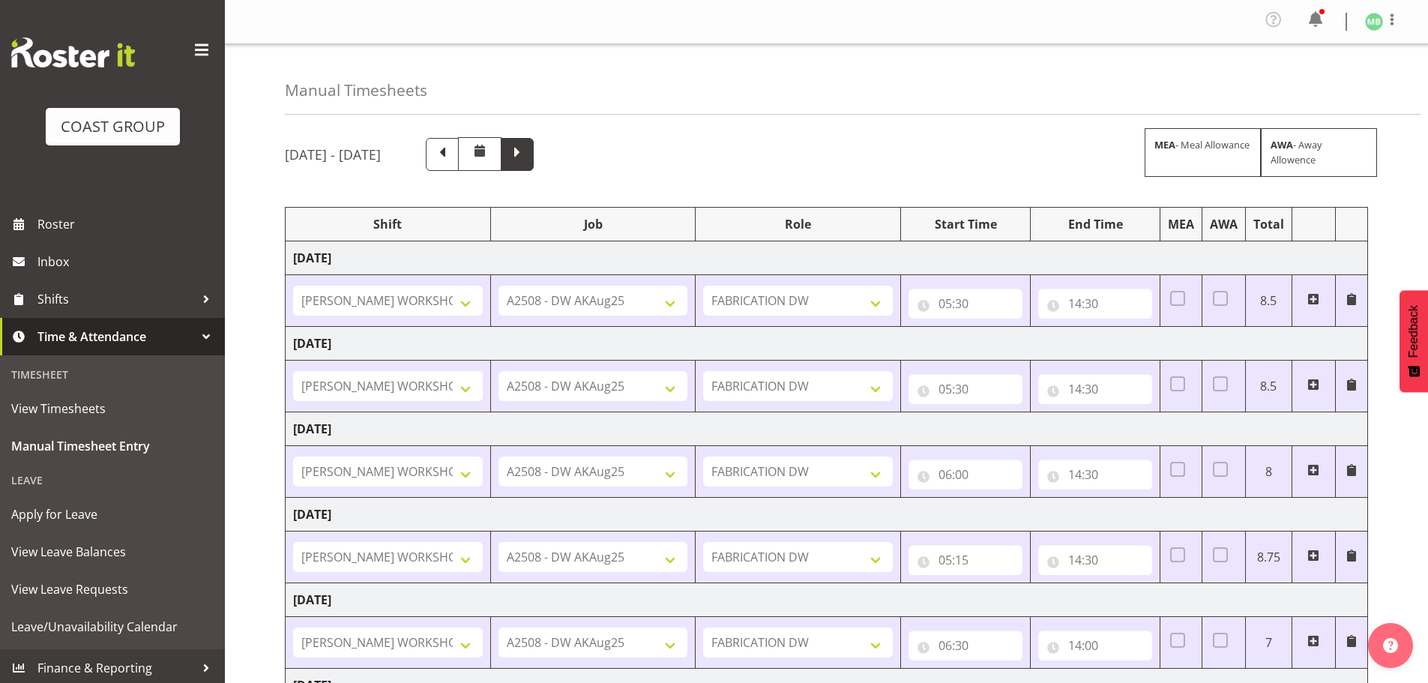
click at [527, 151] on span at bounding box center [517, 152] width 19 height 19
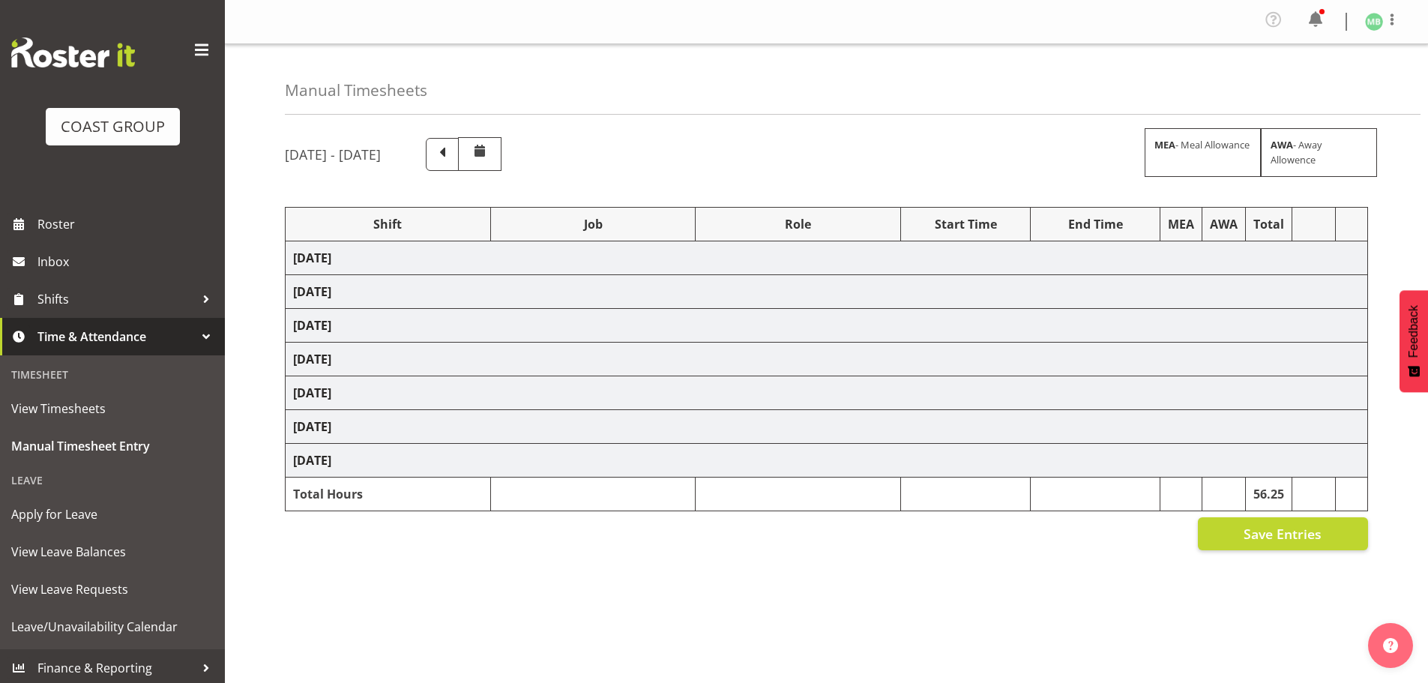
select select "16481"
select select "9464"
select select "16481"
select select "9464"
select select "16481"
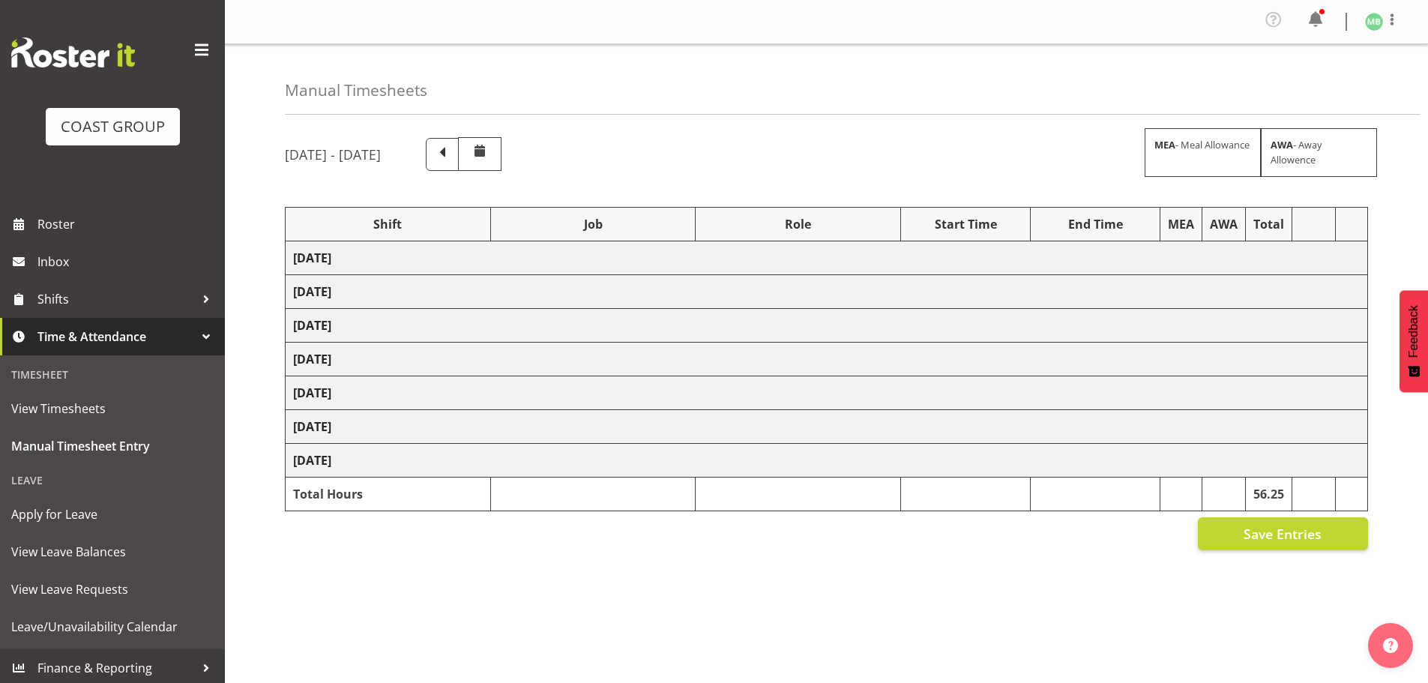
select select "9464"
select select "16481"
select select "9464"
select select "16481"
select select "9464"
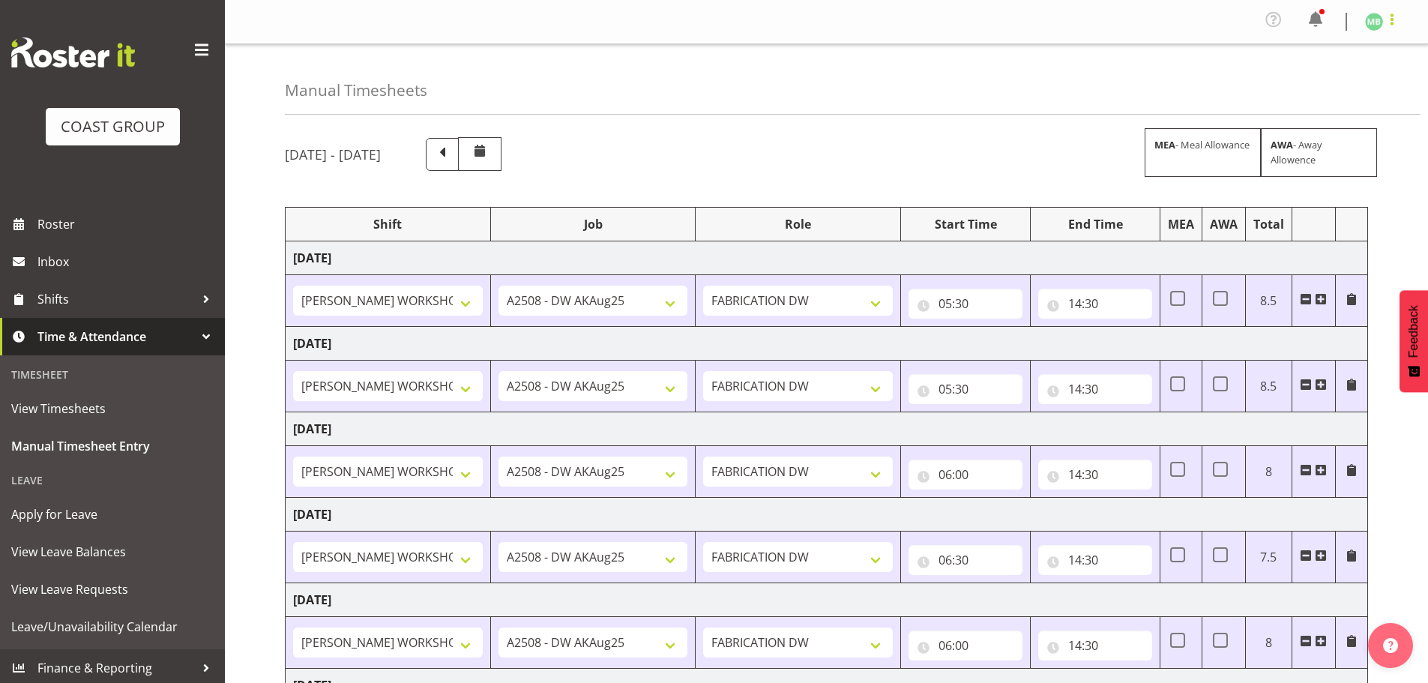
click at [1392, 16] on span at bounding box center [1392, 19] width 18 height 18
click at [1304, 79] on link "Log Out" at bounding box center [1329, 82] width 144 height 27
